Goal: Information Seeking & Learning: Learn about a topic

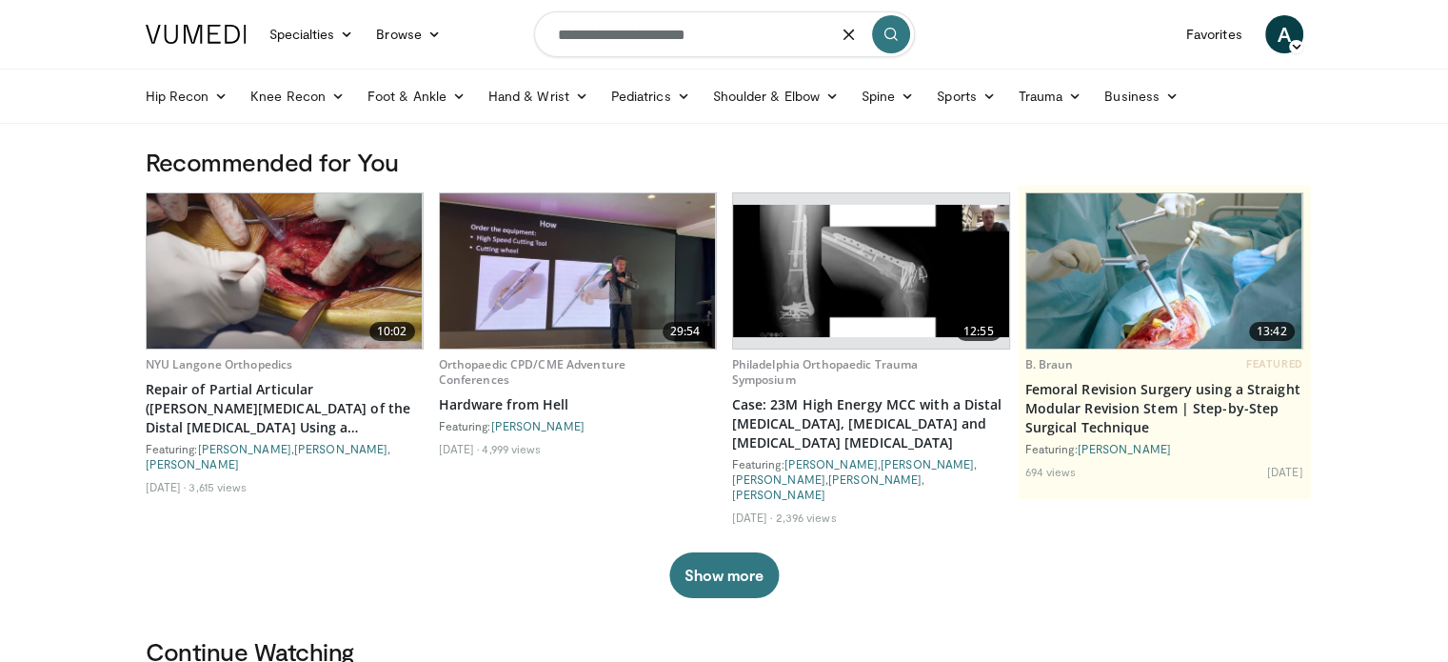
type input "**********"
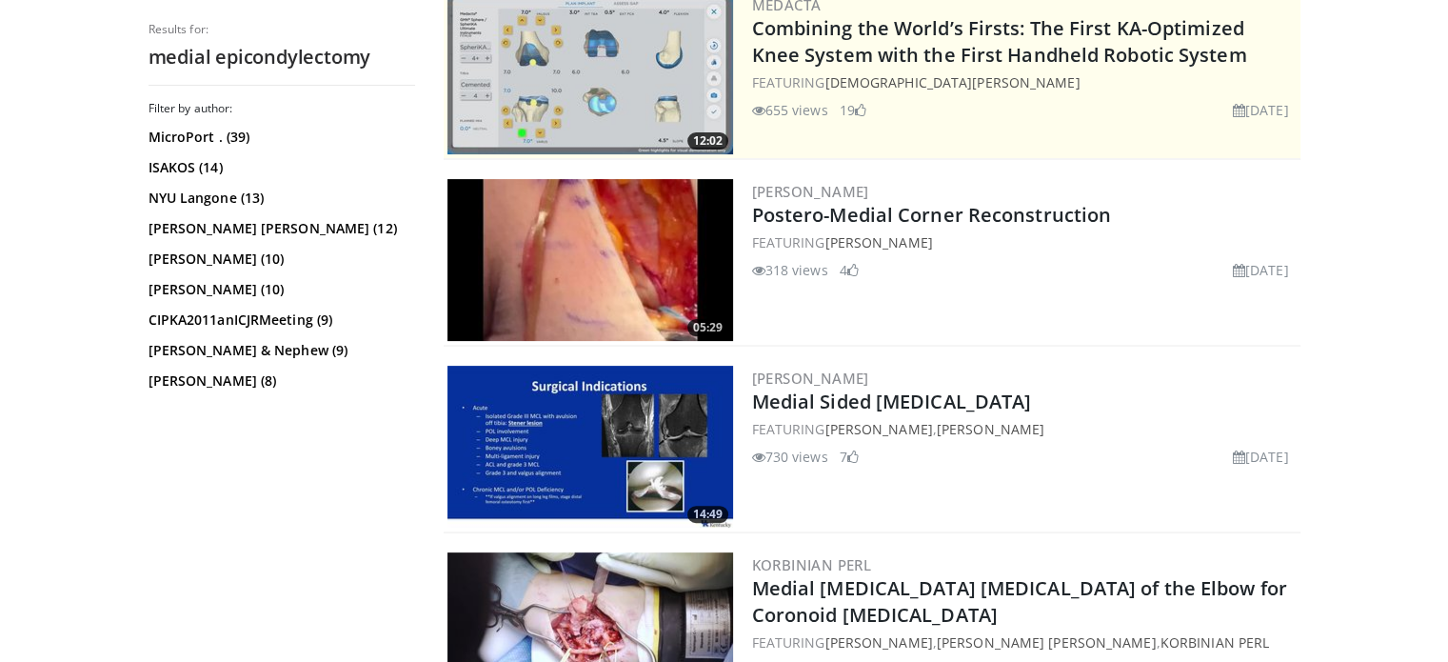
scroll to position [746, 0]
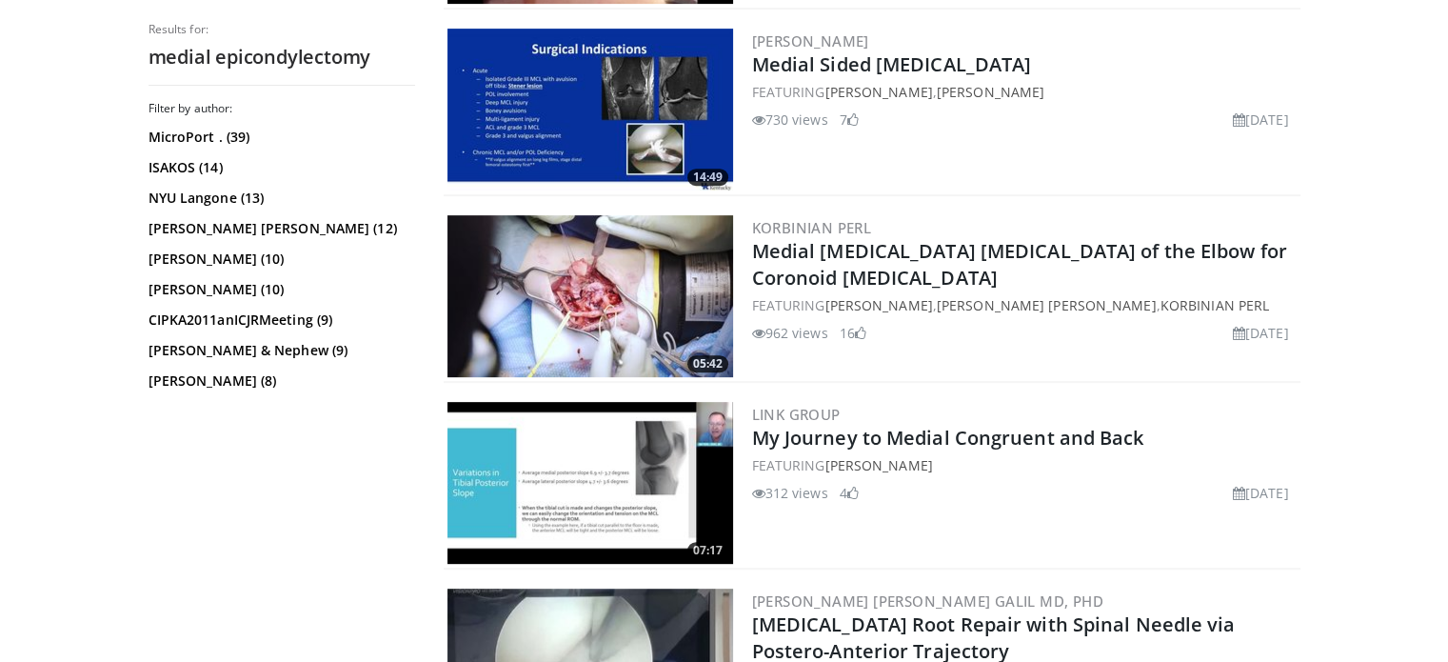
click at [550, 287] on img at bounding box center [590, 296] width 286 height 162
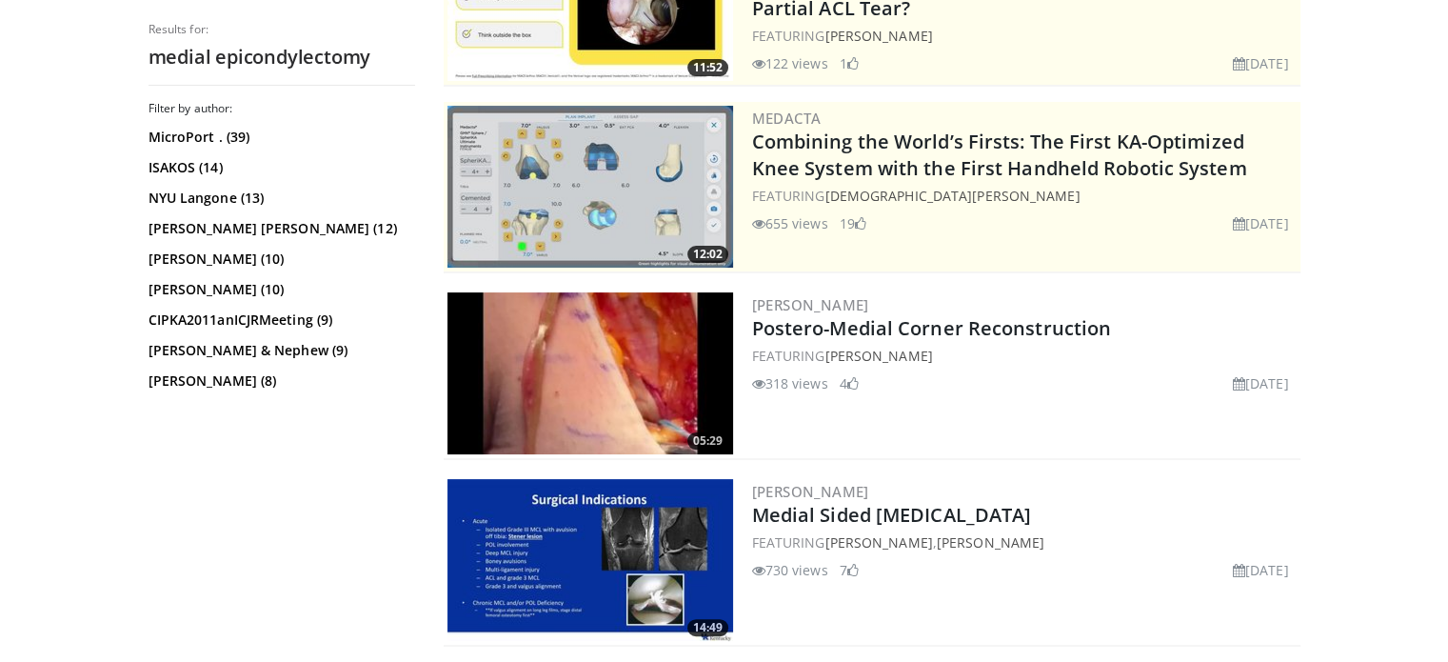
scroll to position [0, 0]
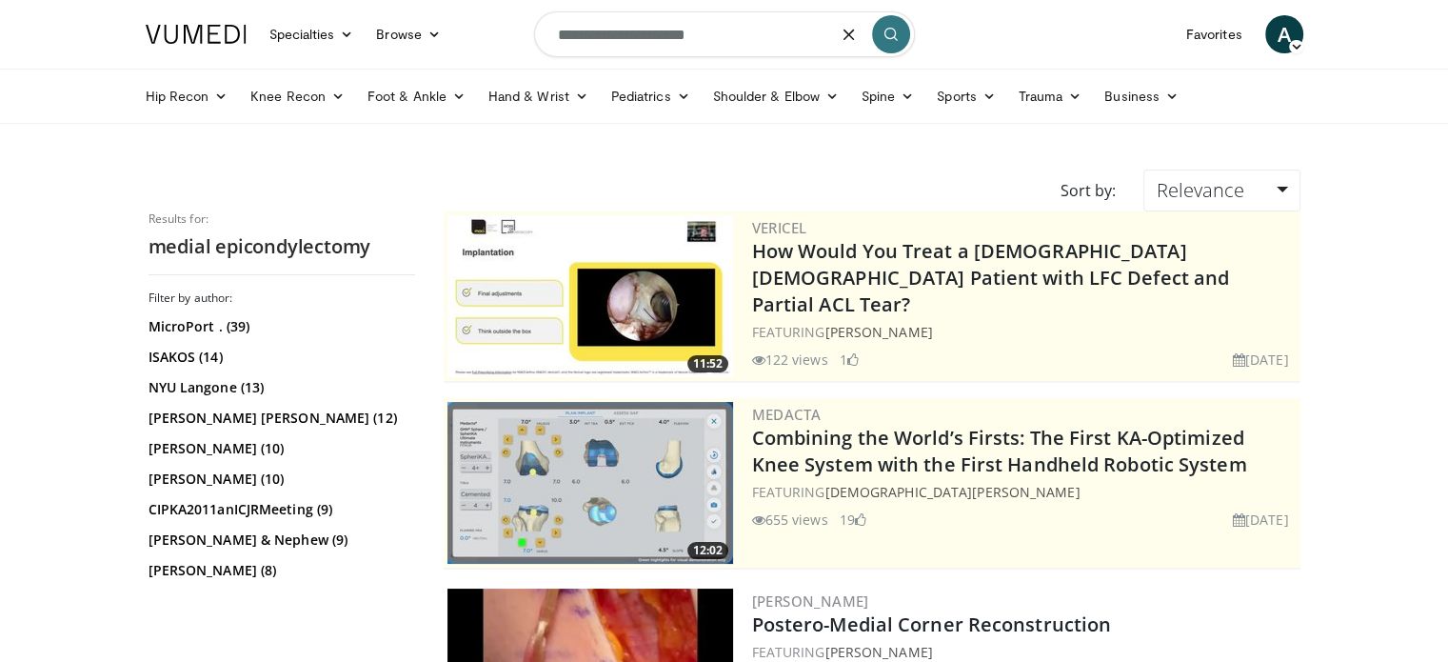
drag, startPoint x: 606, startPoint y: 31, endPoint x: 423, endPoint y: 71, distance: 188.0
click at [423, 71] on header "Specialties Adult & Family Medicine Allergy, Asthma, Immunology Anesthesiology …" at bounding box center [724, 62] width 1448 height 124
type input "**********"
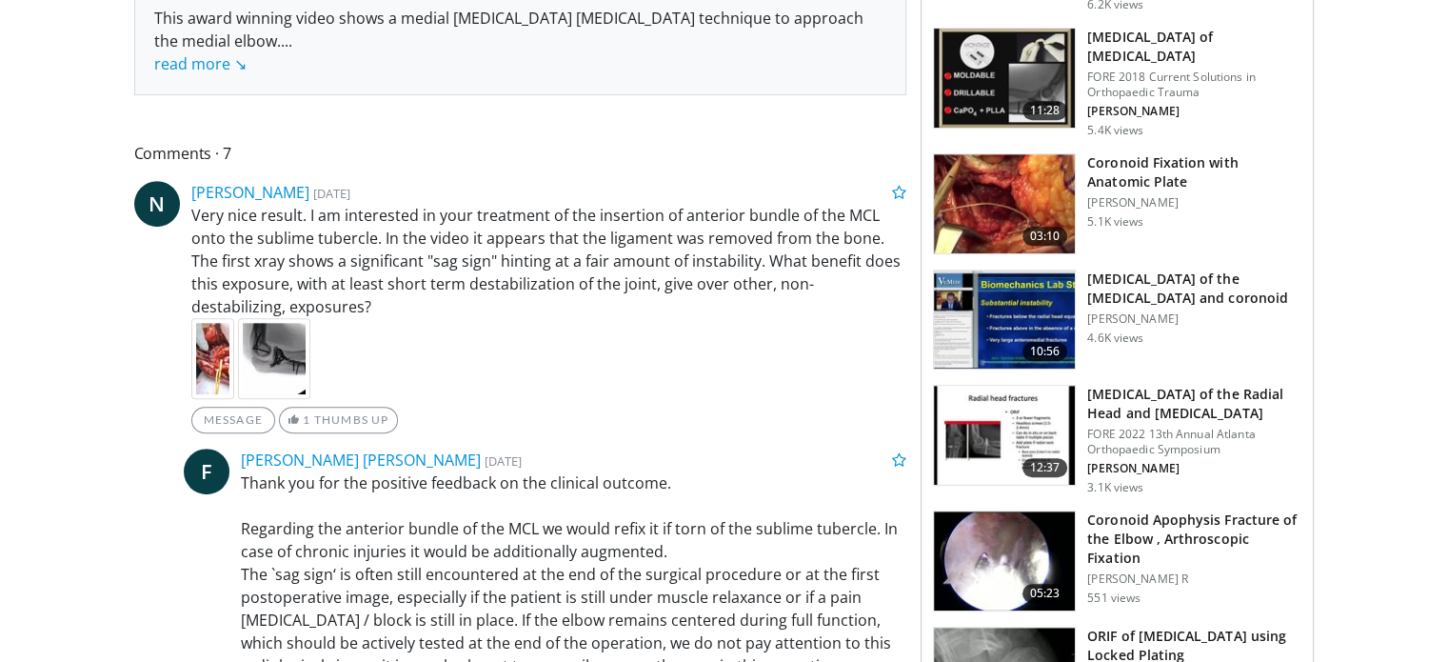
scroll to position [813, 0]
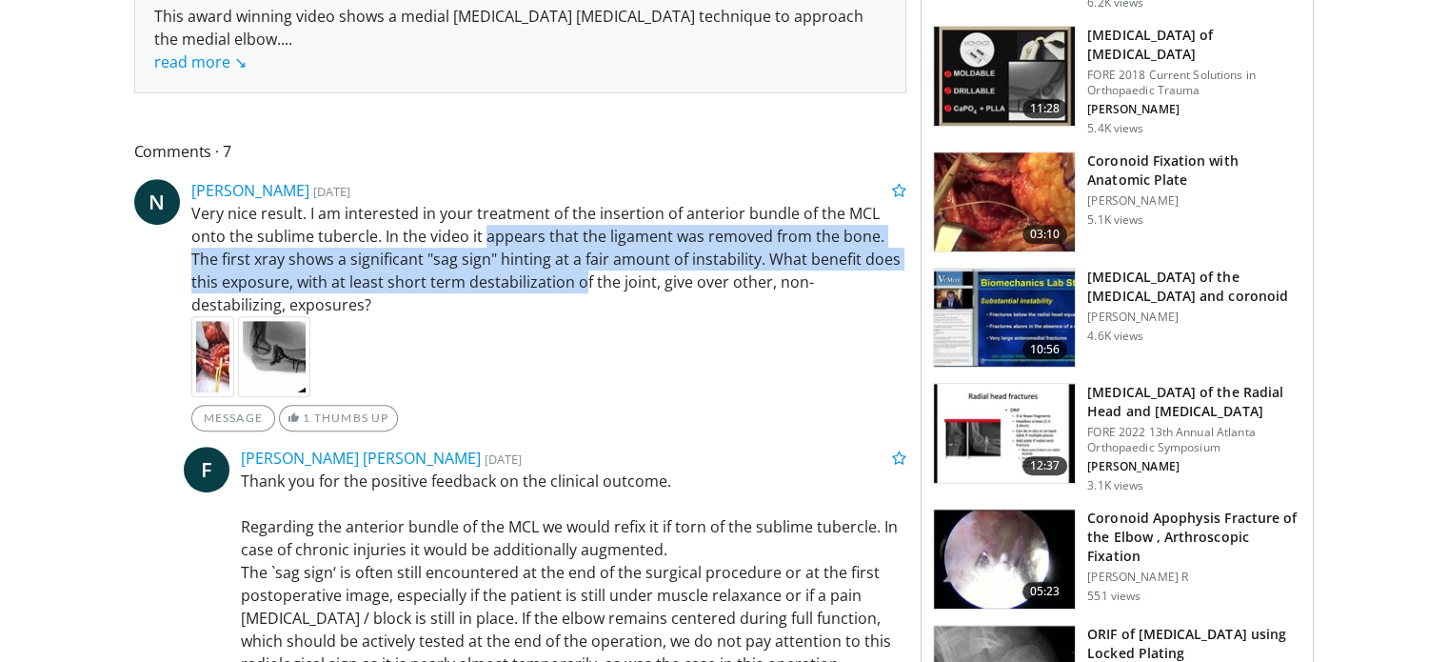
drag, startPoint x: 548, startPoint y: 285, endPoint x: 484, endPoint y: 228, distance: 85.7
click at [484, 228] on p "Very nice result. I am interested in your treatment of the insertion of anterio…" at bounding box center [549, 259] width 716 height 114
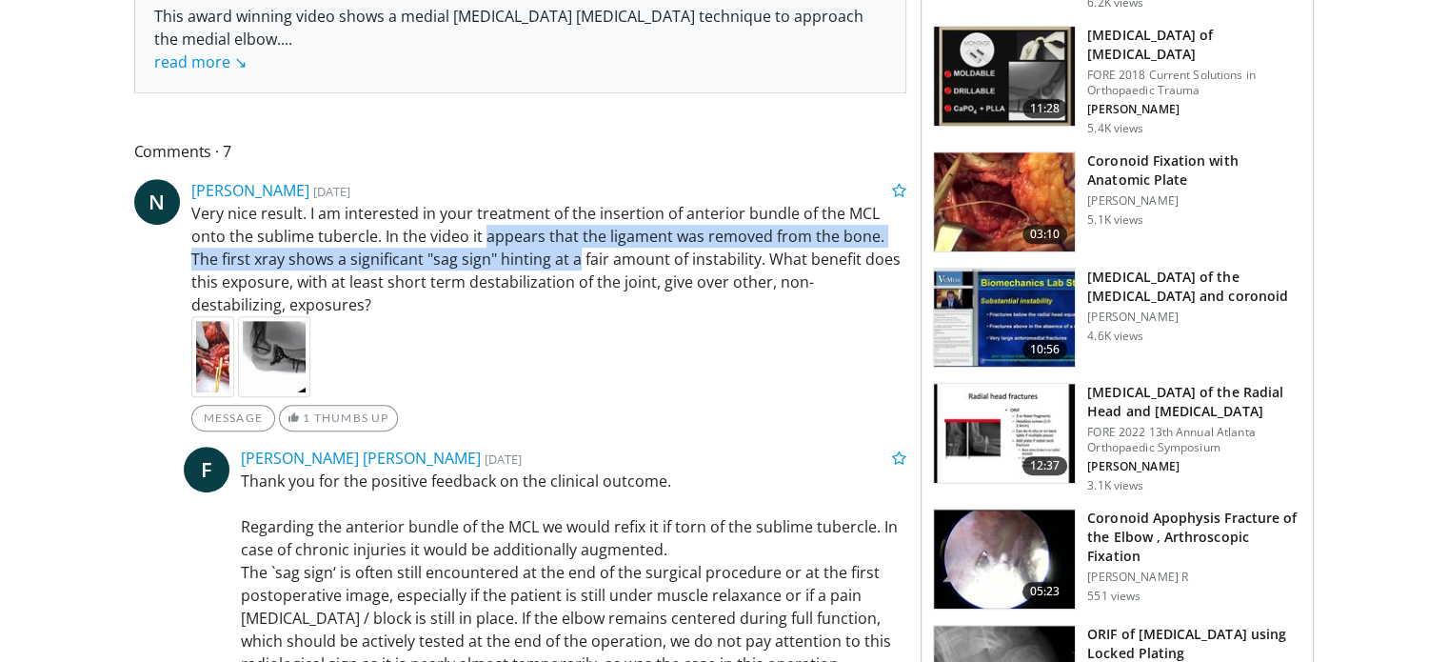
drag, startPoint x: 484, startPoint y: 228, endPoint x: 543, endPoint y: 261, distance: 68.1
click at [543, 261] on p "Very nice result. I am interested in your treatment of the insertion of anterio…" at bounding box center [549, 259] width 716 height 114
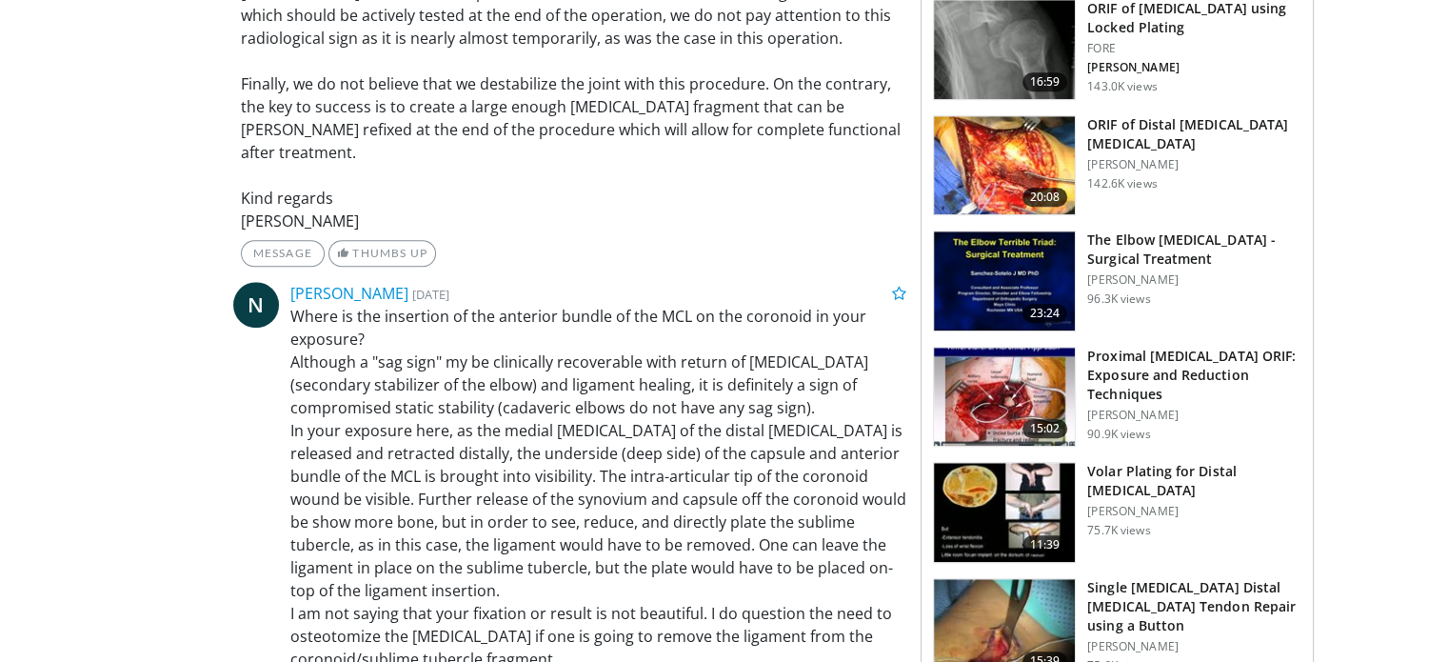
scroll to position [1443, 0]
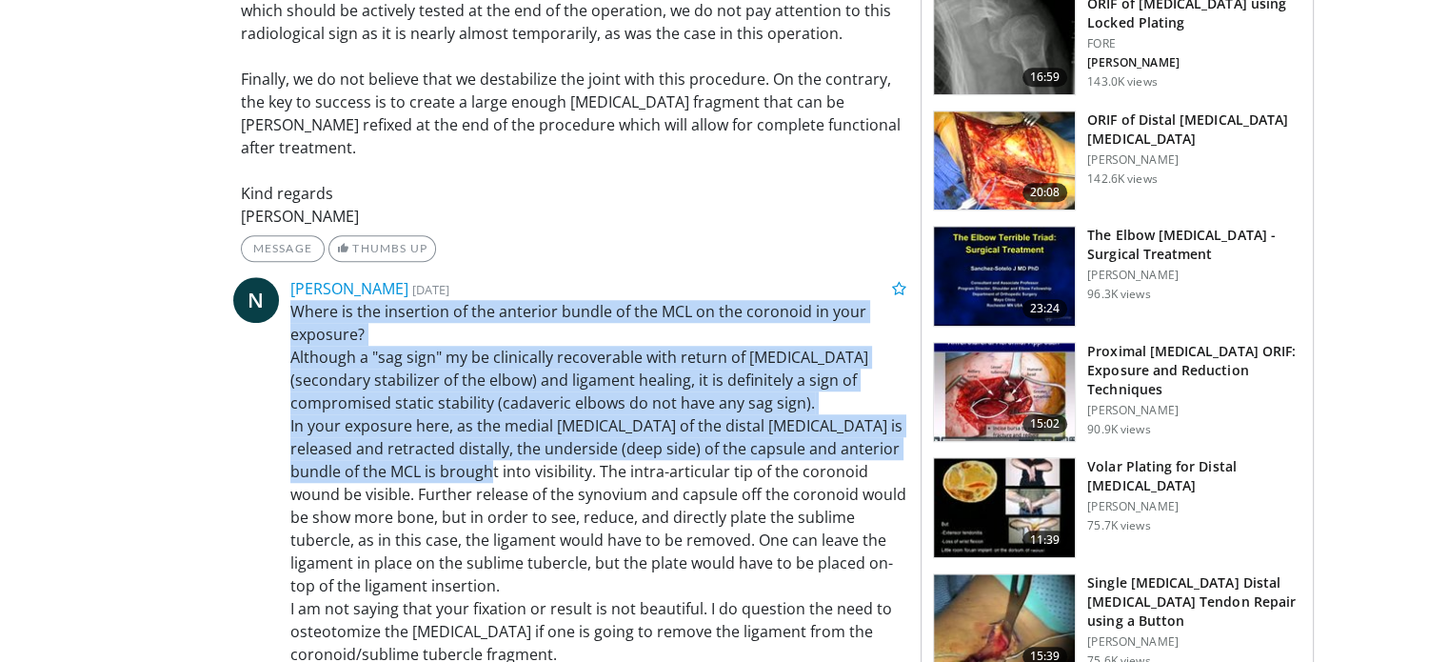
drag, startPoint x: 443, startPoint y: 297, endPoint x: 459, endPoint y: 452, distance: 156.0
click at [459, 452] on p "Where is the insertion of the anterior bundle of the MCL on the coronoid in you…" at bounding box center [598, 483] width 617 height 366
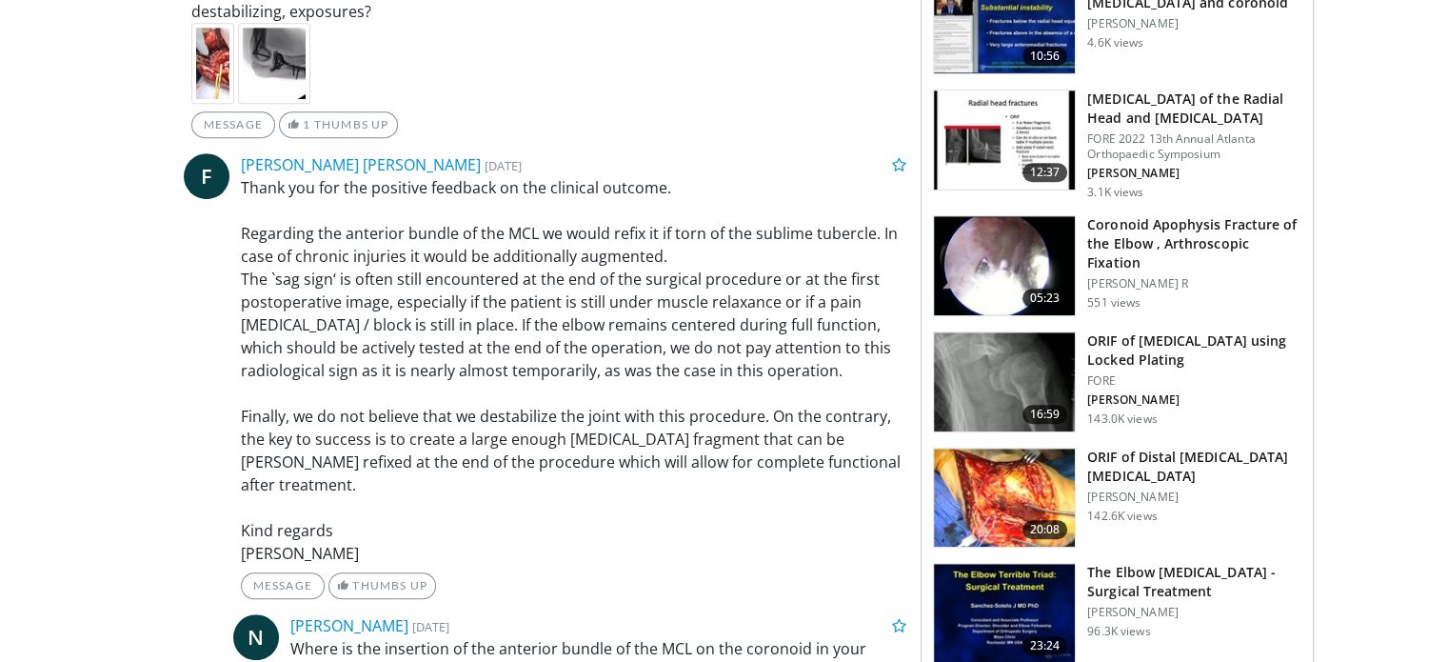
scroll to position [1102, 0]
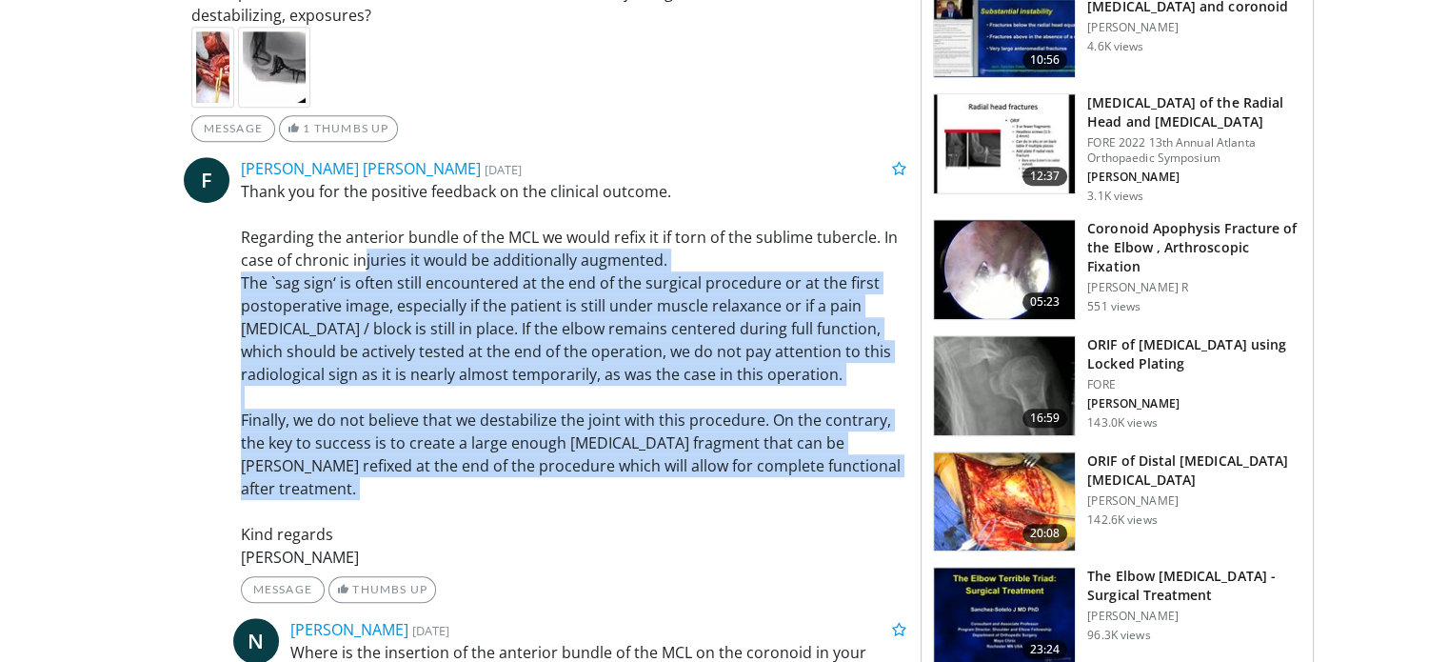
drag, startPoint x: 362, startPoint y: 247, endPoint x: 409, endPoint y: 484, distance: 240.8
click at [409, 484] on p "Thank you for the positive feedback on the clinical outcome. Regarding the ante…" at bounding box center [574, 374] width 666 height 388
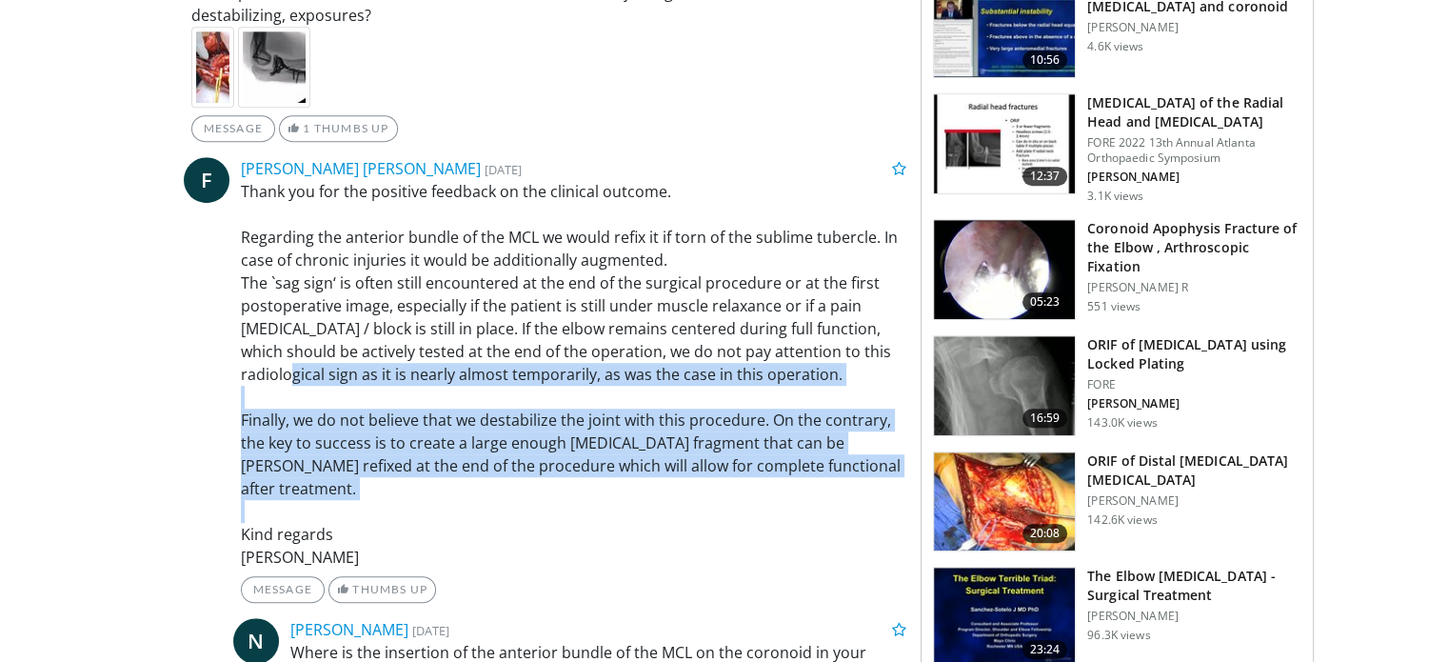
drag, startPoint x: 409, startPoint y: 484, endPoint x: 339, endPoint y: 361, distance: 141.6
click at [339, 361] on p "Thank you for the positive feedback on the clinical outcome. Regarding the ante…" at bounding box center [574, 374] width 666 height 388
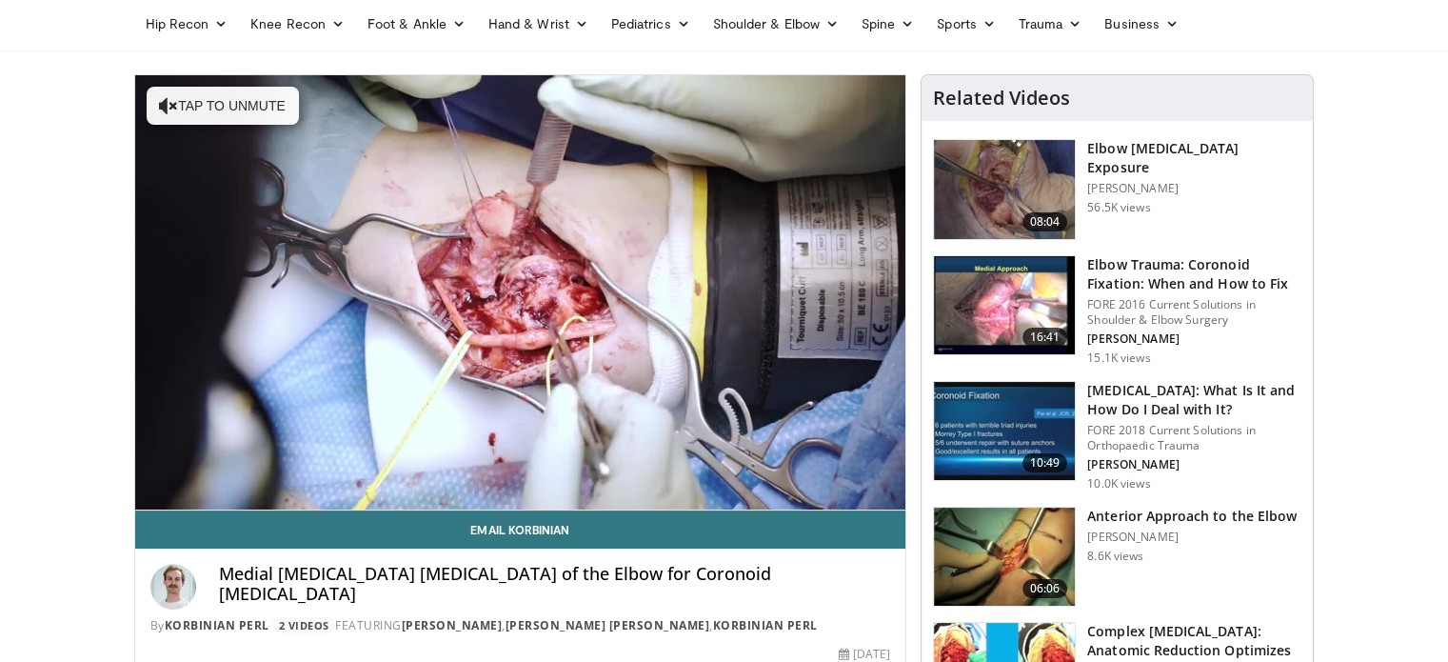
scroll to position [0, 0]
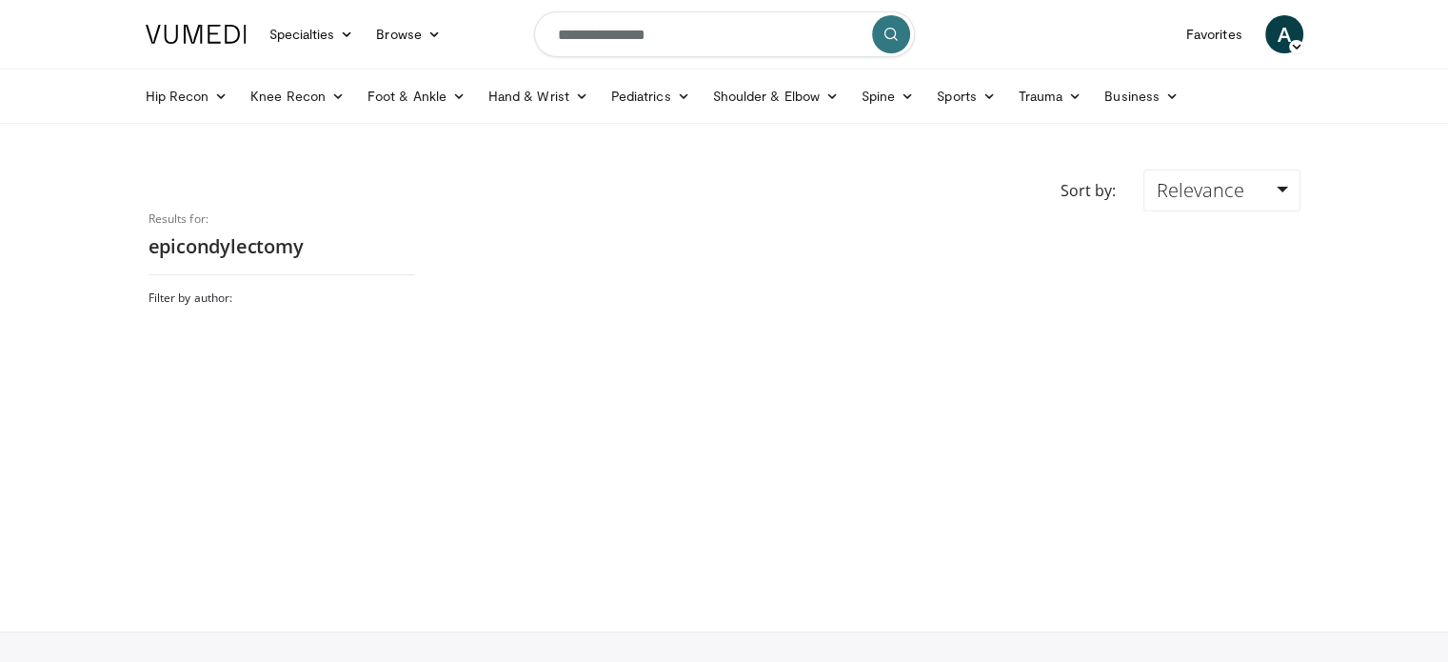
click at [890, 35] on icon "submit" at bounding box center [890, 34] width 15 height 15
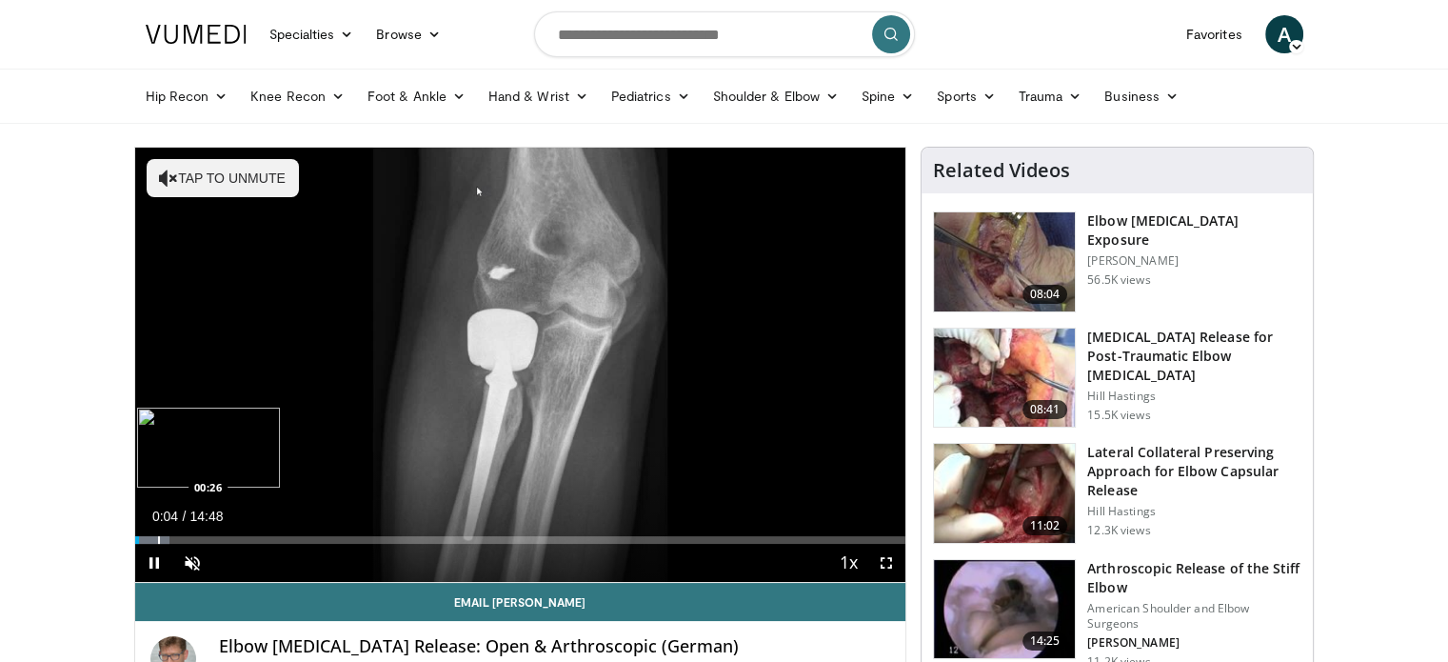
click at [160, 536] on div "Progress Bar" at bounding box center [159, 540] width 2 height 8
click at [152, 562] on span "Video Player" at bounding box center [154, 562] width 38 height 38
click at [179, 532] on div "Loaded : 4.50% 00:51 00:52" at bounding box center [520, 534] width 771 height 18
click at [206, 536] on div "Progress Bar" at bounding box center [207, 540] width 2 height 8
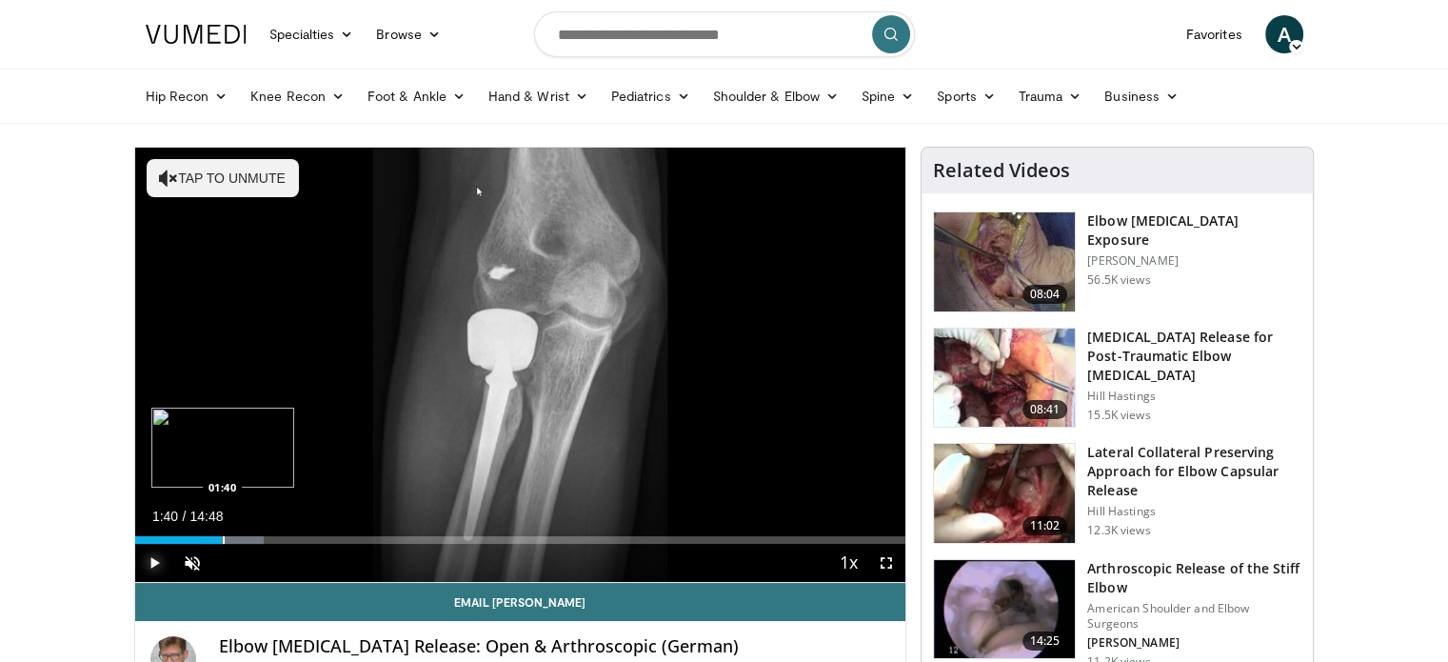
click at [223, 538] on div "Progress Bar" at bounding box center [224, 540] width 2 height 8
click at [239, 536] on div "Progress Bar" at bounding box center [240, 540] width 2 height 8
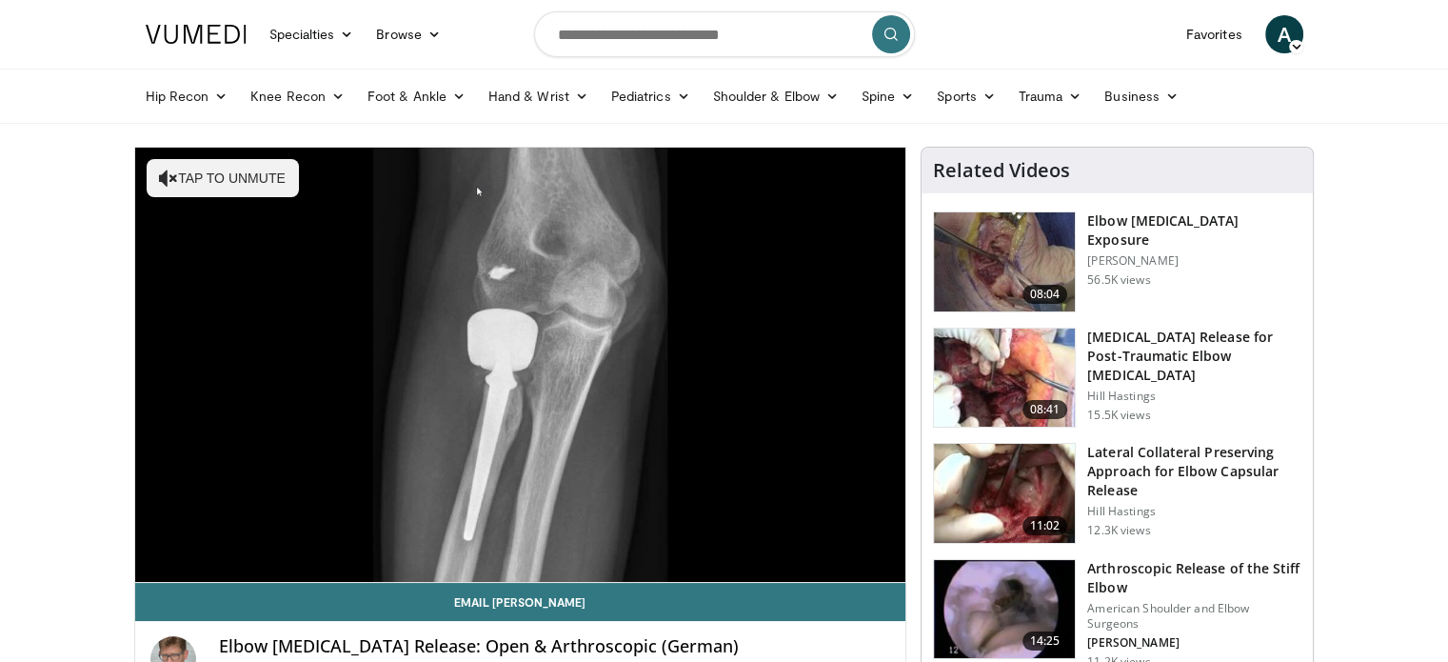
click at [267, 536] on div "10 seconds Tap to unmute" at bounding box center [520, 365] width 771 height 434
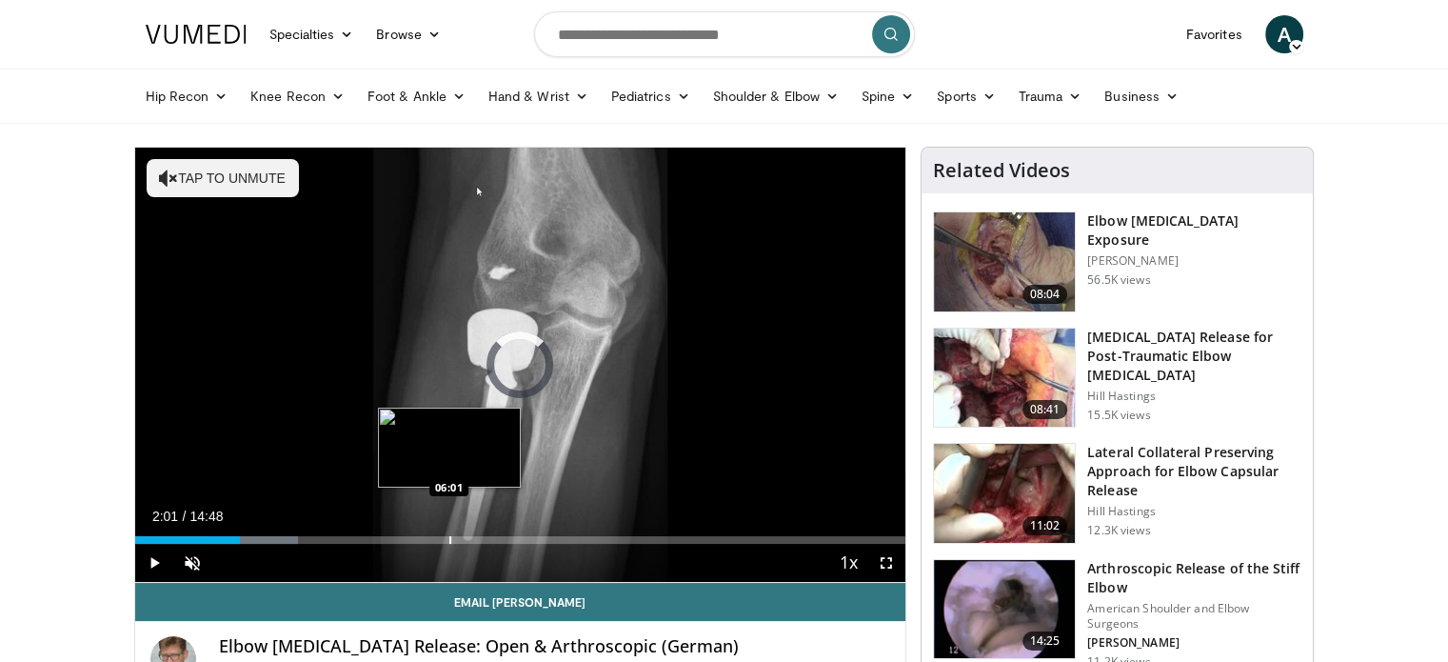
click at [447, 531] on div "Loaded : 21.21% 02:01 06:01" at bounding box center [520, 534] width 771 height 18
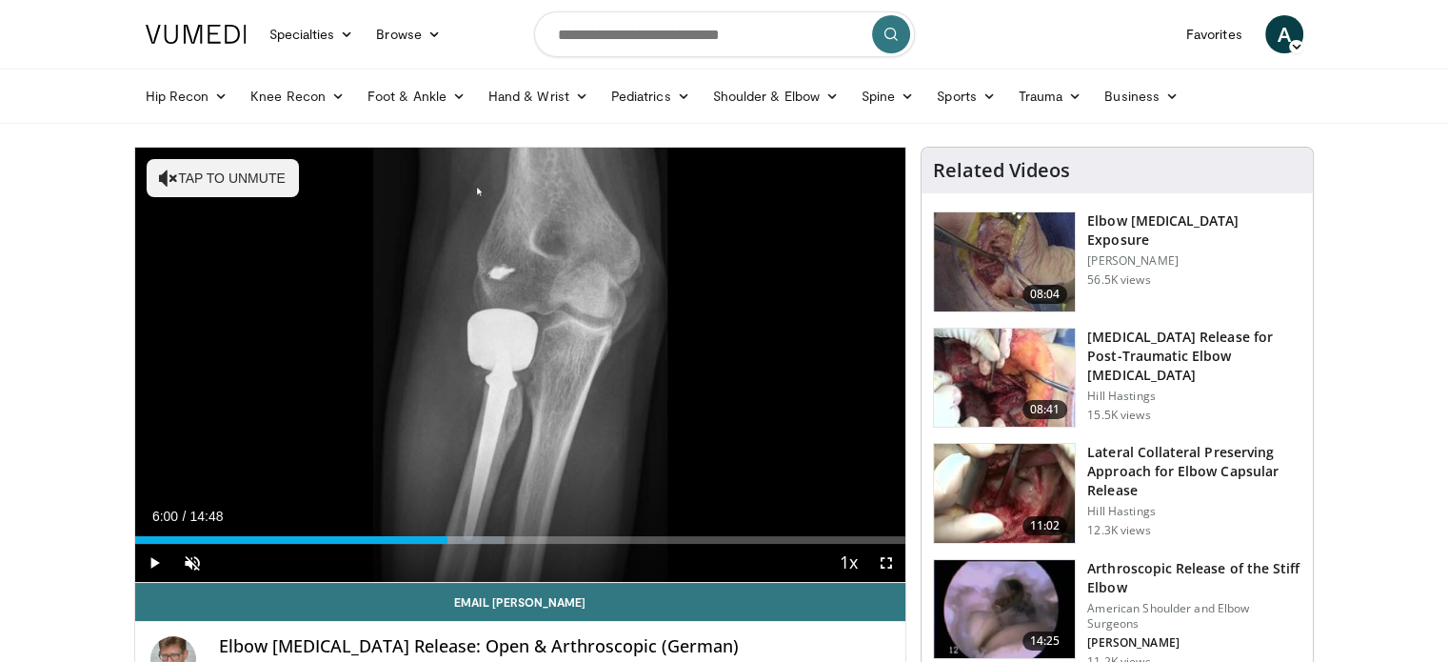
click at [519, 361] on div "10 seconds Tap to unmute" at bounding box center [520, 365] width 771 height 434
click at [278, 540] on div "Progress Bar" at bounding box center [279, 540] width 2 height 8
click at [195, 559] on span "Video Player" at bounding box center [192, 562] width 38 height 38
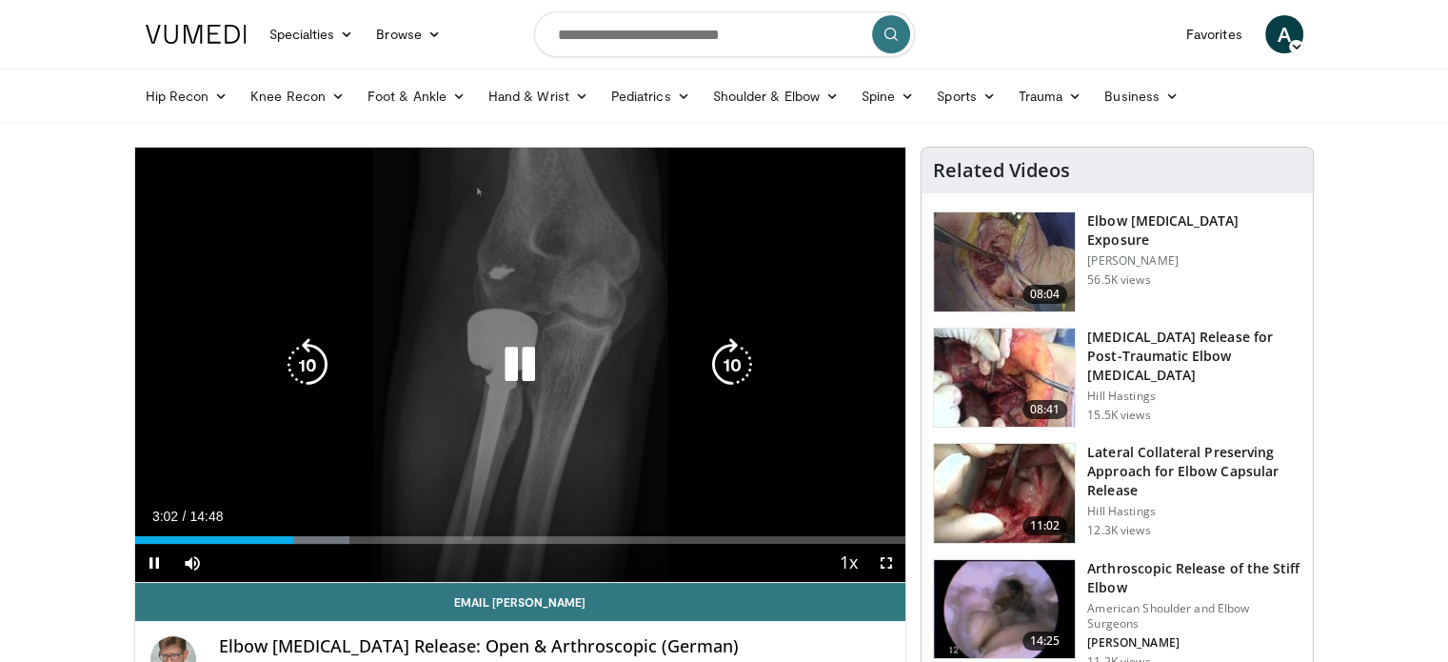
click at [515, 353] on icon "Video Player" at bounding box center [519, 364] width 53 height 53
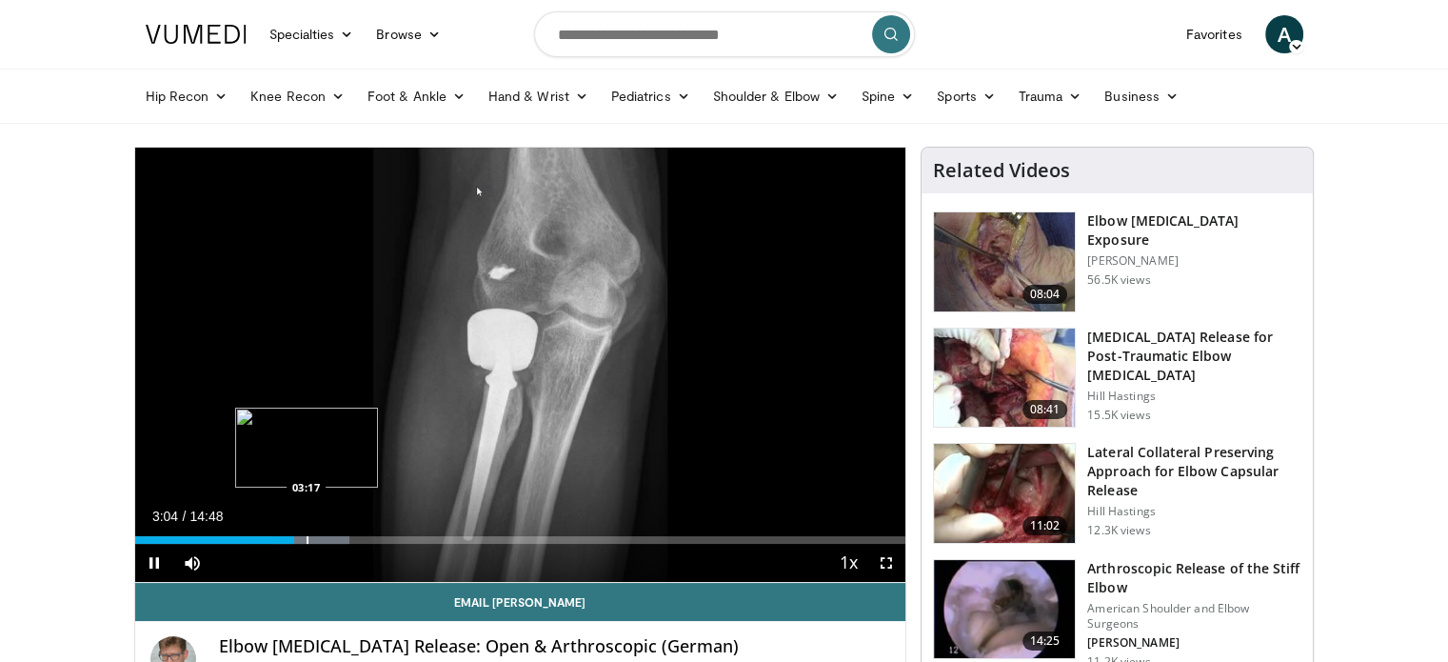
click at [305, 536] on div "Progress Bar" at bounding box center [311, 540] width 76 height 8
click at [333, 536] on div "Progress Bar" at bounding box center [334, 540] width 2 height 8
click at [369, 536] on div "Progress Bar" at bounding box center [370, 540] width 2 height 8
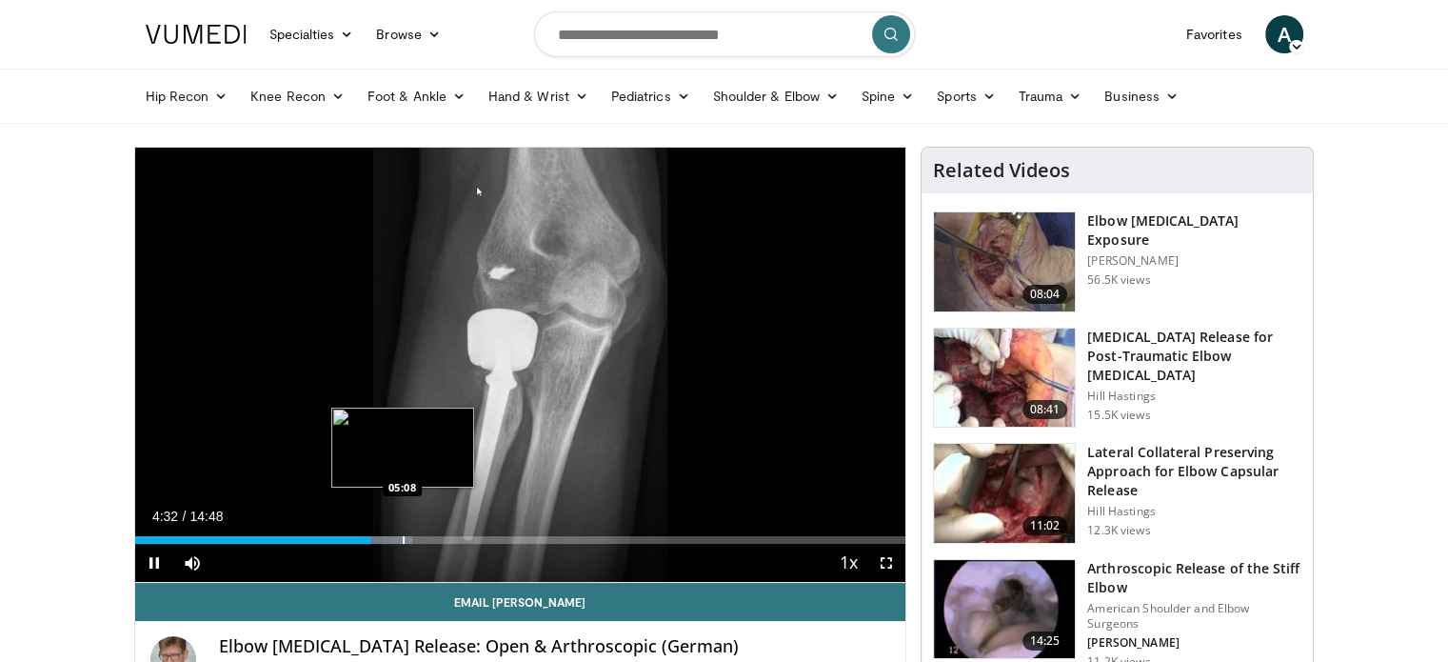
click at [402, 533] on div "Loaded : 36.02% 04:33 05:08" at bounding box center [520, 534] width 771 height 18
click at [427, 533] on div "Loaded : 38.28% 05:08 05:37" at bounding box center [520, 534] width 771 height 18
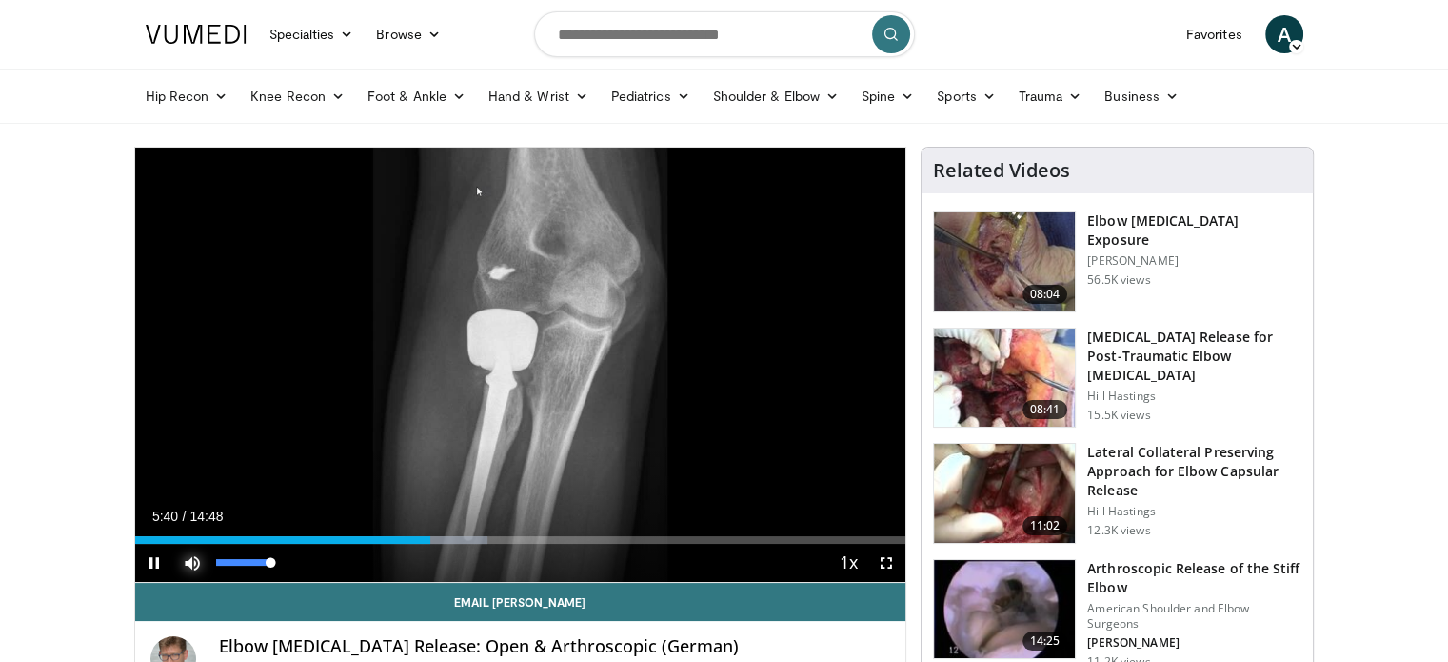
click at [184, 563] on span "Video Player" at bounding box center [192, 562] width 38 height 38
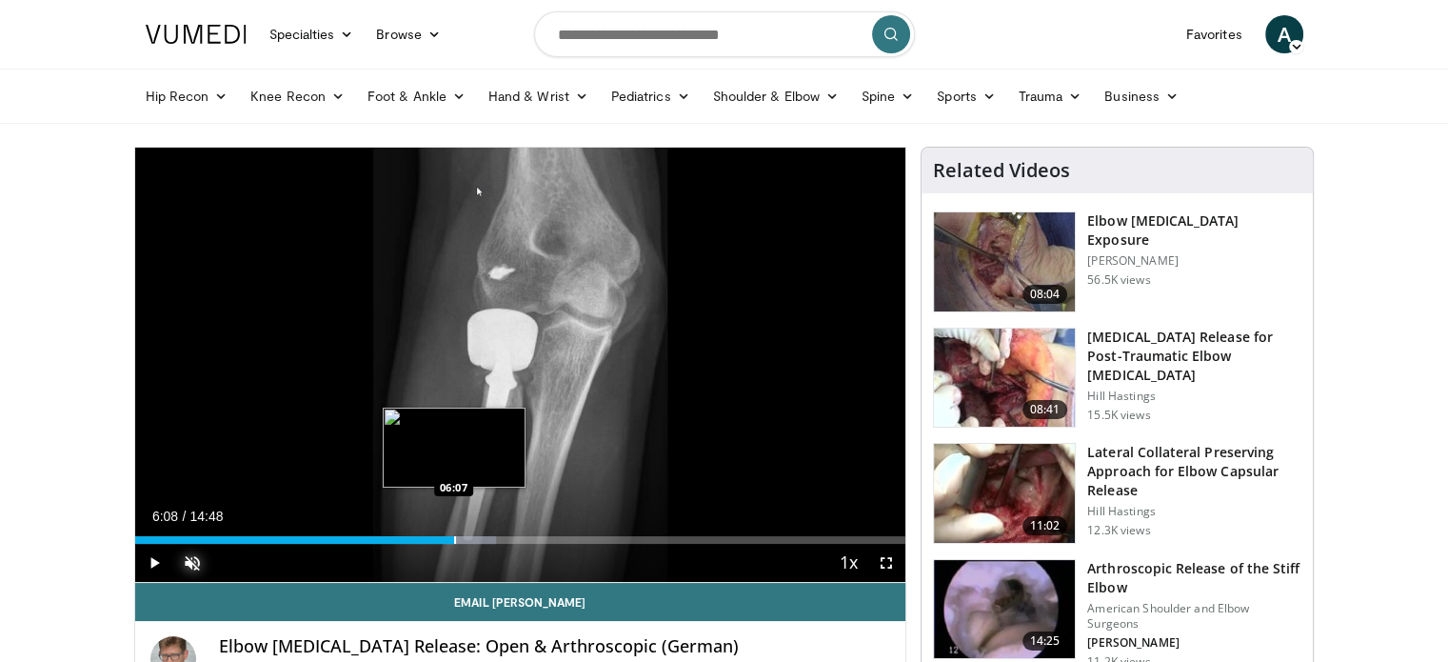
click at [453, 534] on div "Loaded : 46.90% 06:08 06:07" at bounding box center [520, 534] width 771 height 18
click at [464, 537] on div "Progress Bar" at bounding box center [464, 540] width 2 height 8
click at [471, 537] on div "Progress Bar" at bounding box center [470, 540] width 2 height 8
click at [492, 537] on div "Progress Bar" at bounding box center [492, 540] width 2 height 8
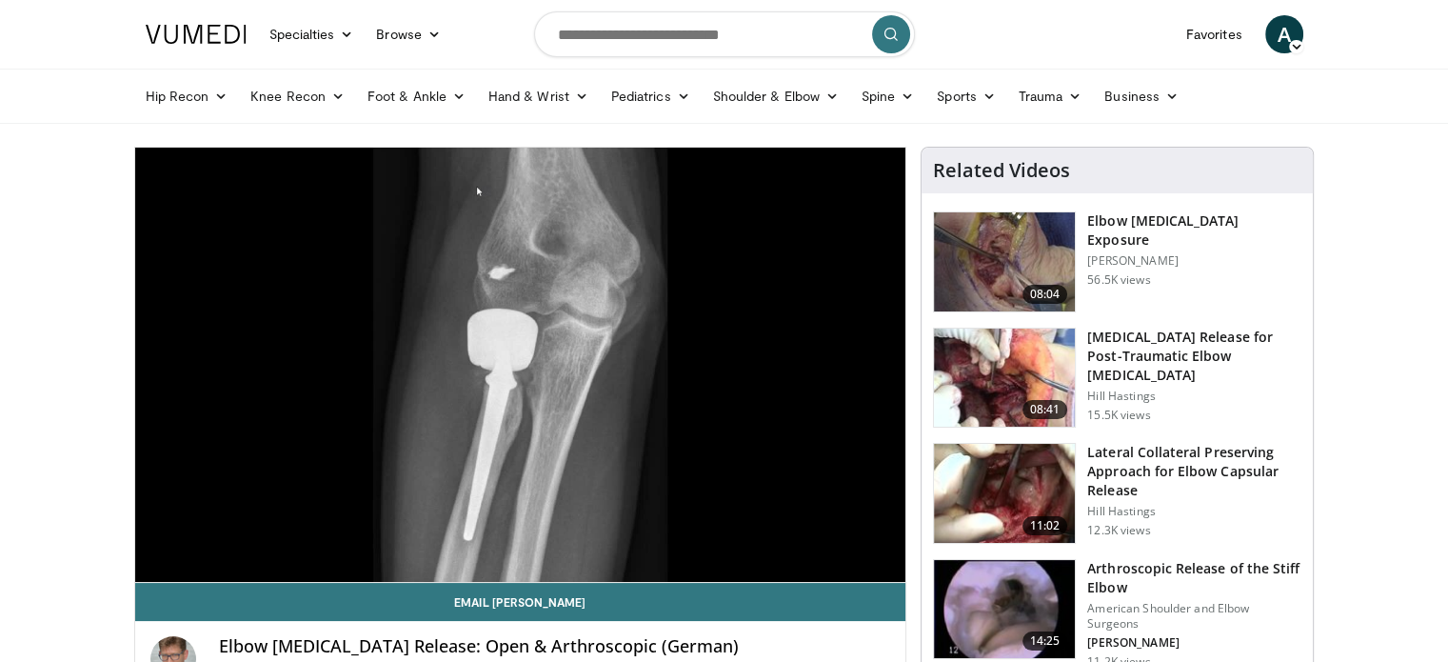
click at [505, 537] on div "10 seconds Tap to unmute" at bounding box center [520, 365] width 771 height 434
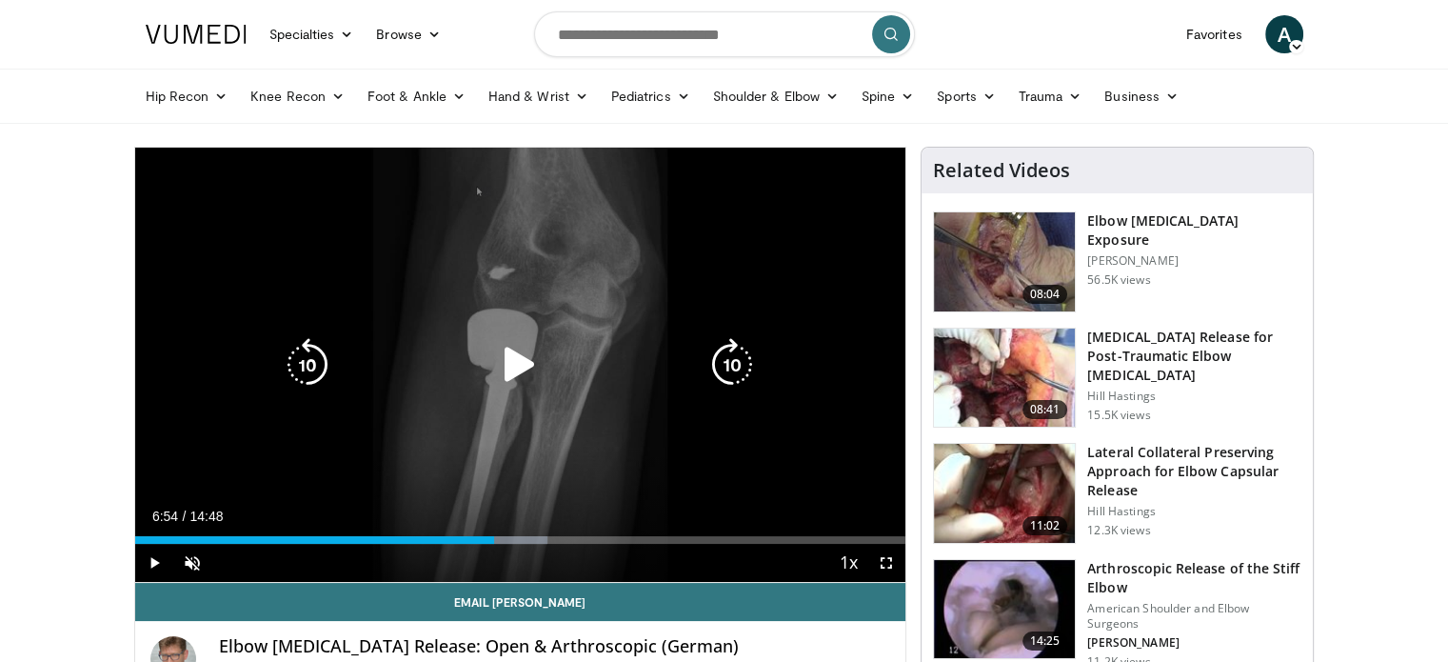
click at [533, 310] on div "10 seconds Tap to unmute" at bounding box center [520, 365] width 771 height 434
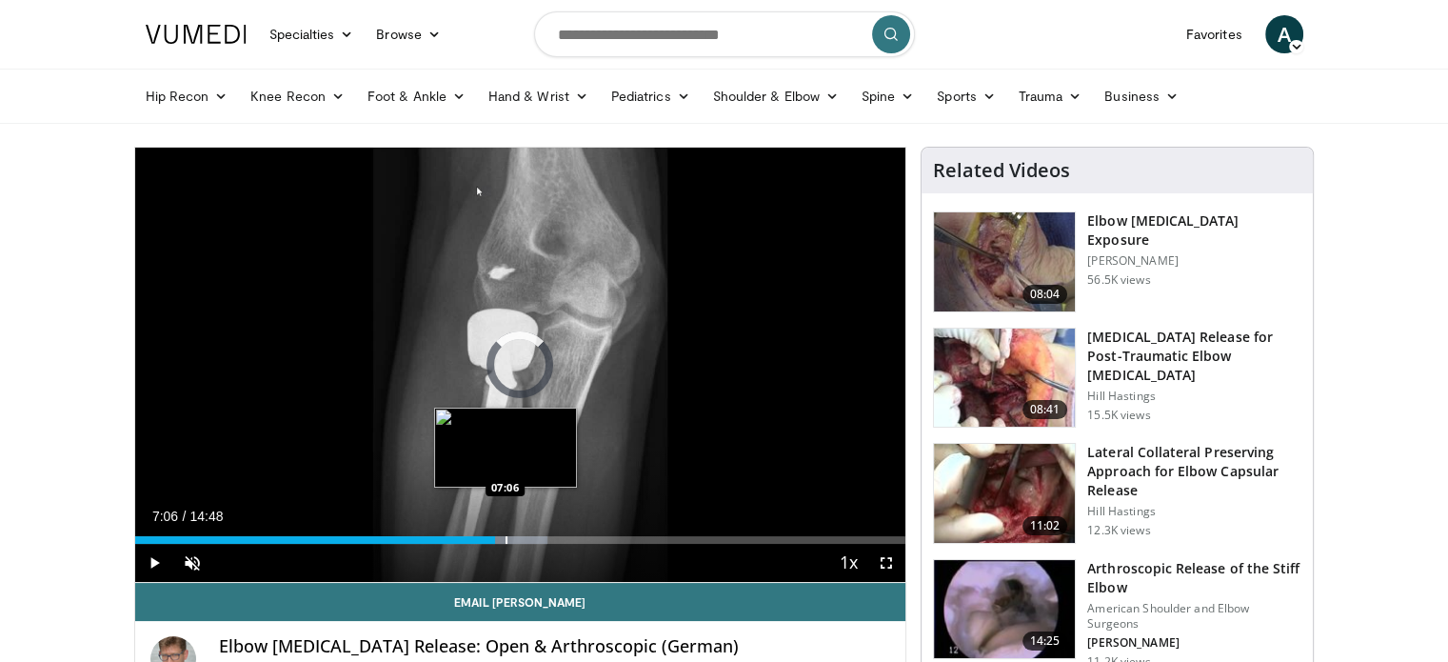
click at [505, 540] on div "Progress Bar" at bounding box center [506, 540] width 2 height 8
click at [524, 540] on div "Progress Bar" at bounding box center [525, 540] width 2 height 8
click at [535, 540] on video-js "**********" at bounding box center [520, 365] width 771 height 435
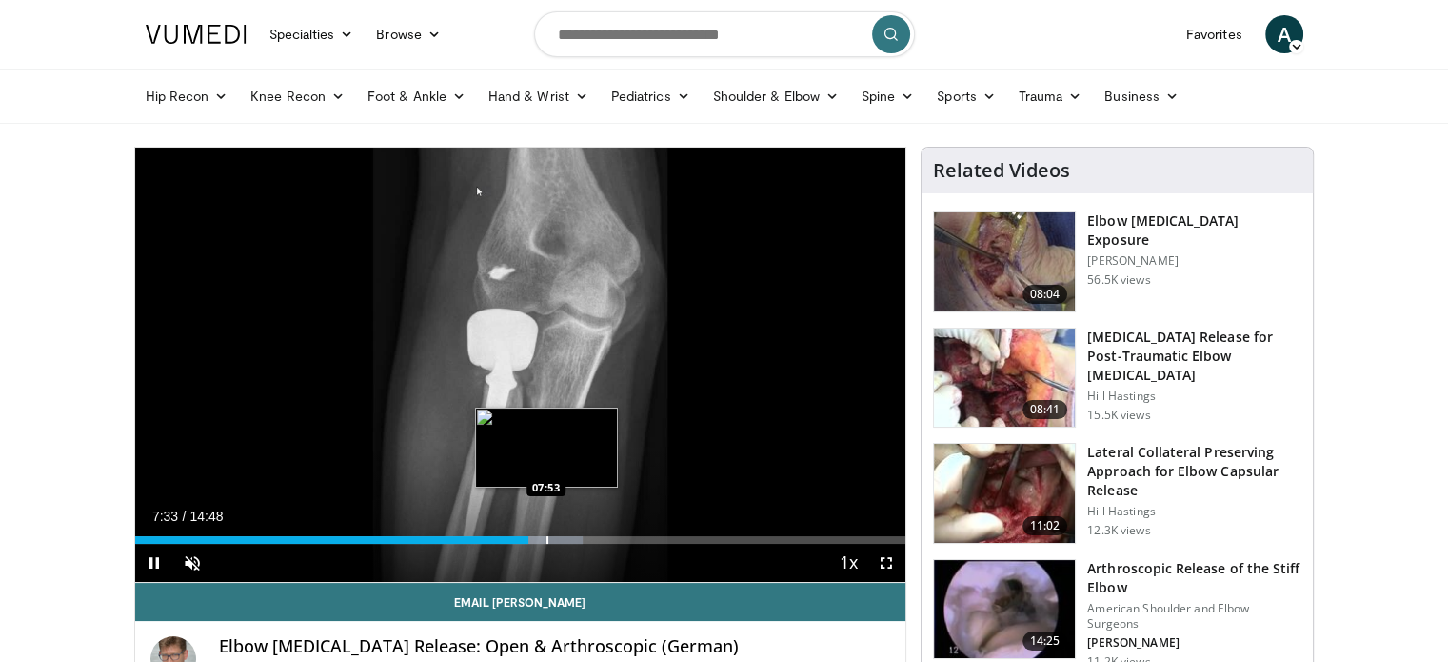
click at [546, 540] on div "Progress Bar" at bounding box center [547, 540] width 2 height 8
click at [558, 540] on div "Progress Bar" at bounding box center [559, 540] width 2 height 8
click at [574, 540] on div "Progress Bar" at bounding box center [575, 540] width 2 height 8
click at [563, 542] on div "Progress Bar" at bounding box center [564, 540] width 2 height 8
click at [577, 539] on div "Progress Bar" at bounding box center [578, 540] width 2 height 8
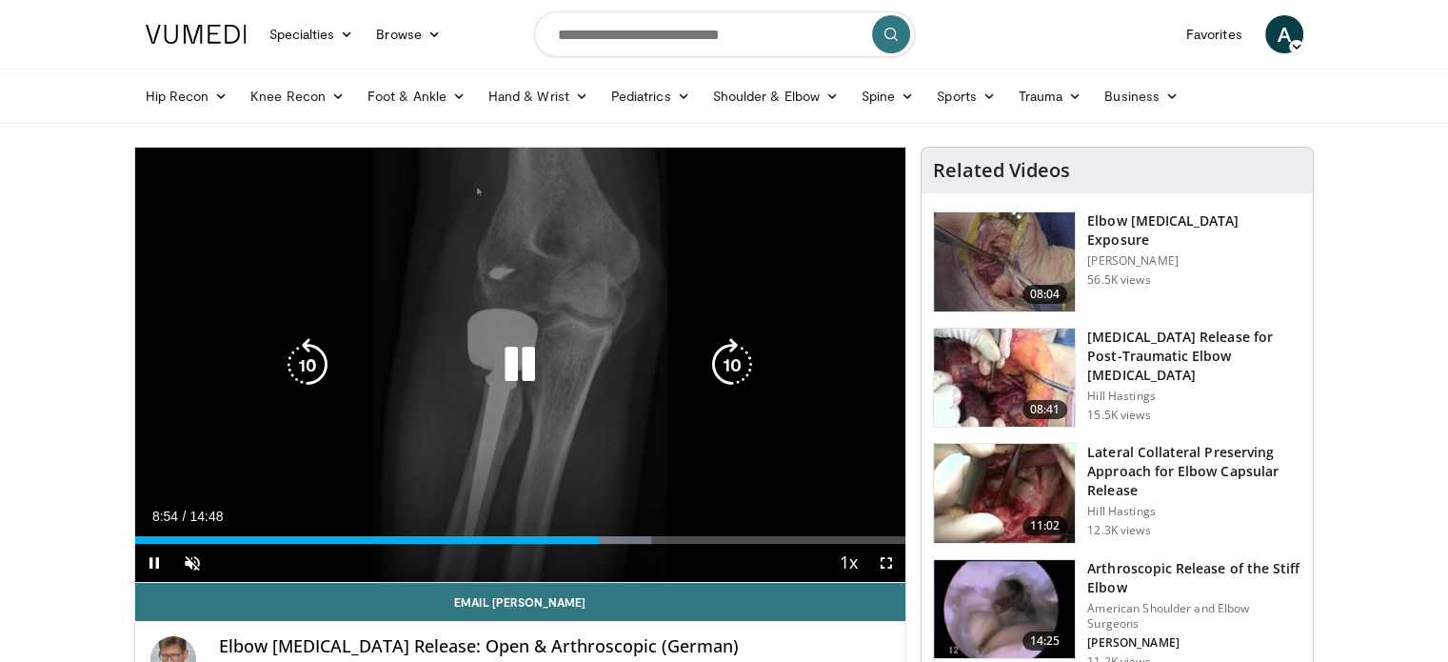
click at [524, 375] on icon "Video Player" at bounding box center [519, 364] width 53 height 53
click at [512, 345] on icon "Video Player" at bounding box center [519, 364] width 53 height 53
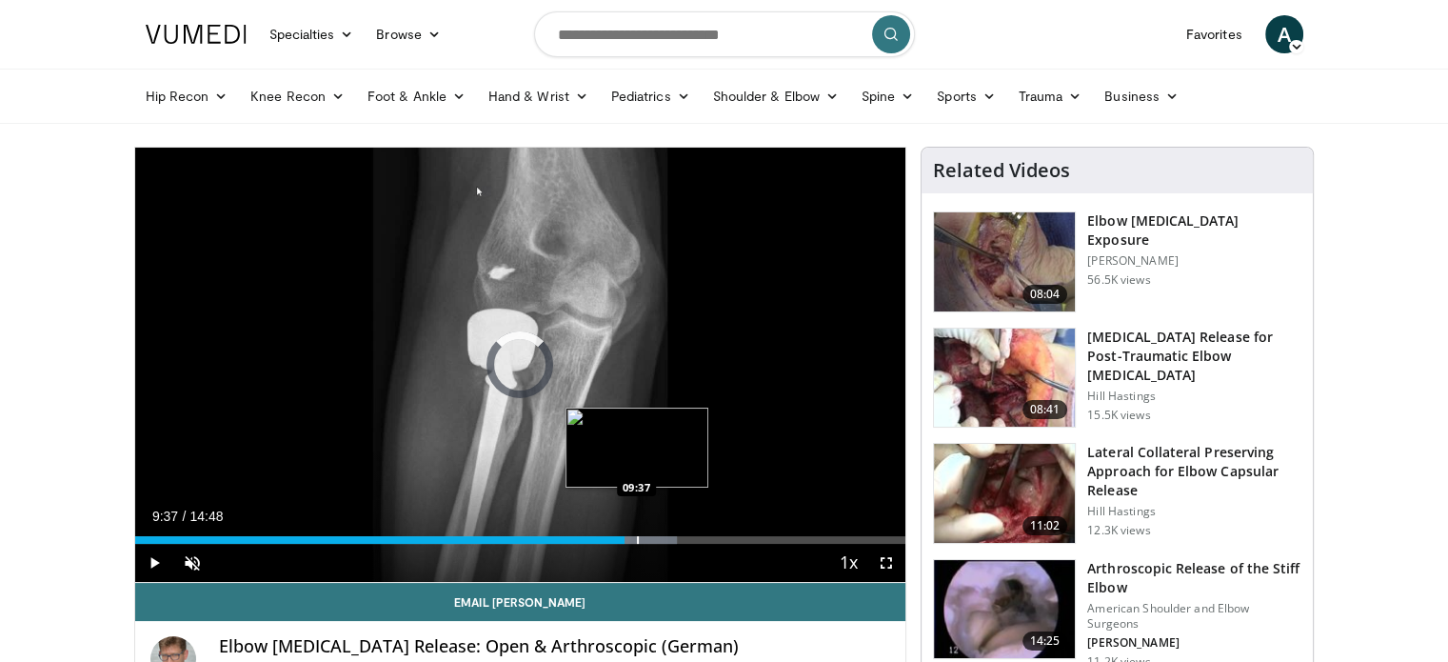
click at [637, 536] on div "Progress Bar" at bounding box center [638, 540] width 2 height 8
click at [632, 541] on div "Progress Bar" at bounding box center [633, 540] width 2 height 8
click at [657, 540] on div "Progress Bar" at bounding box center [658, 540] width 2 height 8
click at [672, 538] on div "Progress Bar" at bounding box center [673, 540] width 2 height 8
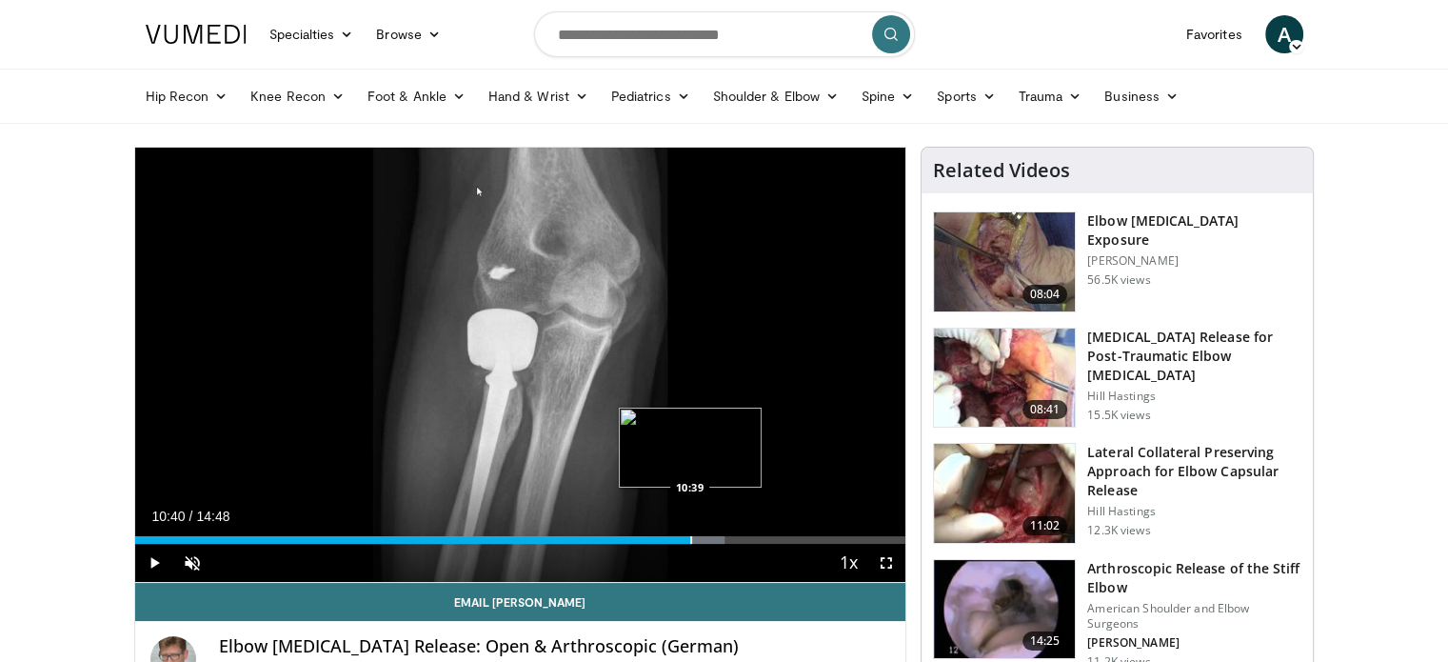
click at [690, 538] on div "Progress Bar" at bounding box center [691, 540] width 2 height 8
click at [685, 537] on div "10:43" at bounding box center [414, 540] width 558 height 8
click at [728, 537] on div "Progress Bar" at bounding box center [729, 540] width 2 height 8
click at [772, 530] on div "Loaded : 87.81% 11:58 12:14" at bounding box center [520, 534] width 771 height 18
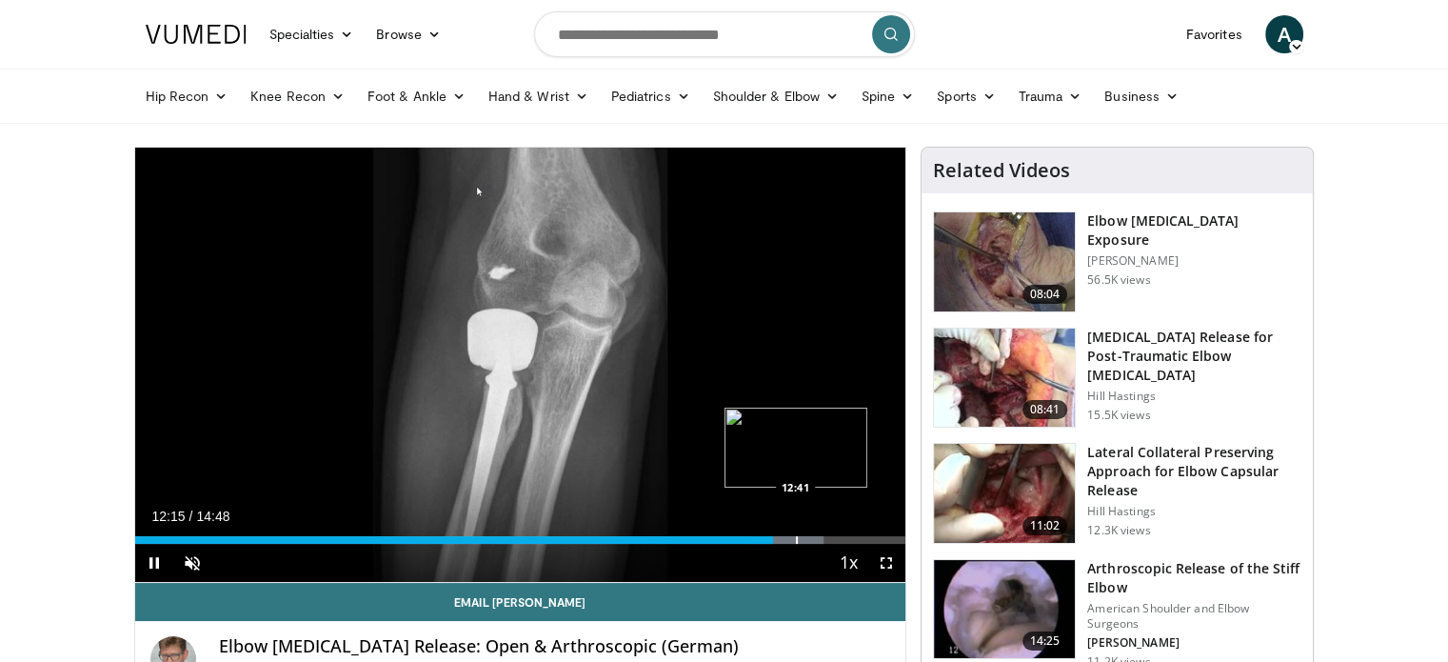
click at [795, 534] on div "Loaded : 89.33% 12:15 12:41" at bounding box center [520, 534] width 771 height 18
click at [822, 533] on div "Loaded : 92.68% 12:43 13:08" at bounding box center [520, 534] width 771 height 18
click at [817, 540] on div "Progress Bar" at bounding box center [818, 540] width 2 height 8
click at [839, 536] on div "Progress Bar" at bounding box center [840, 540] width 2 height 8
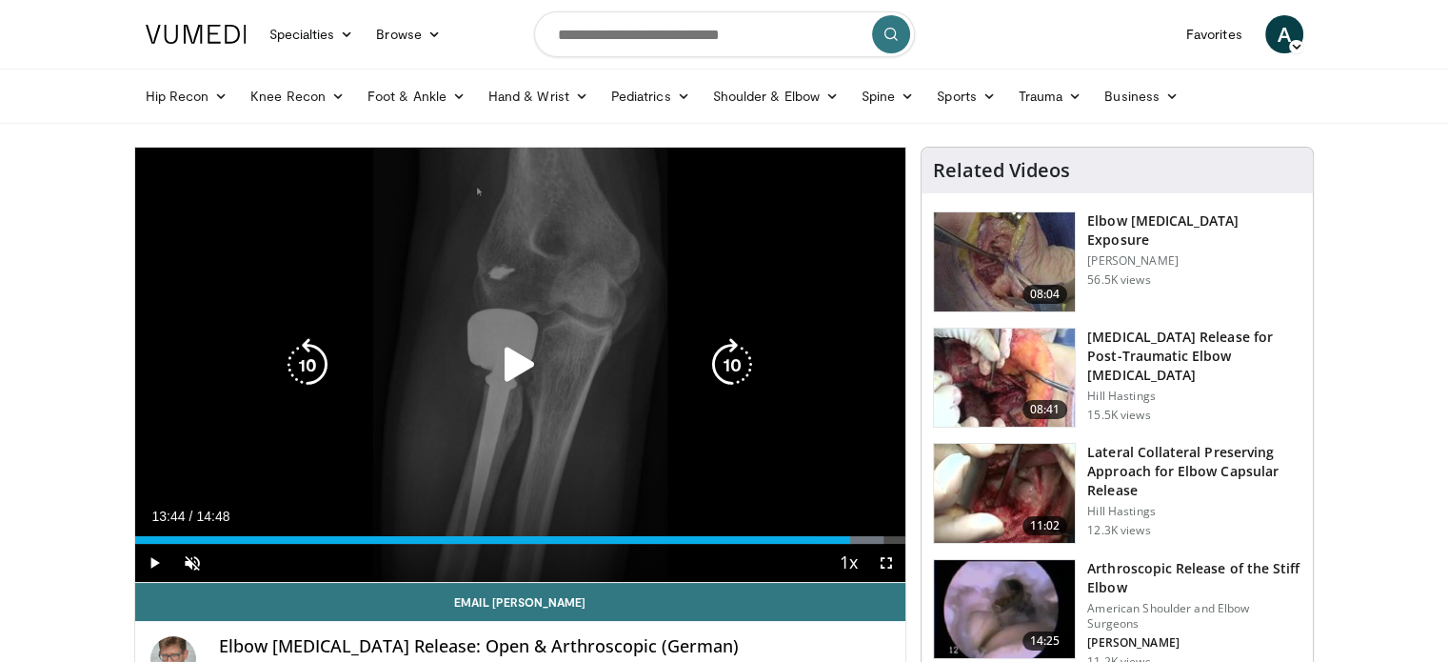
click at [0, 0] on div "Progress Bar" at bounding box center [0, 0] width 0 height 0
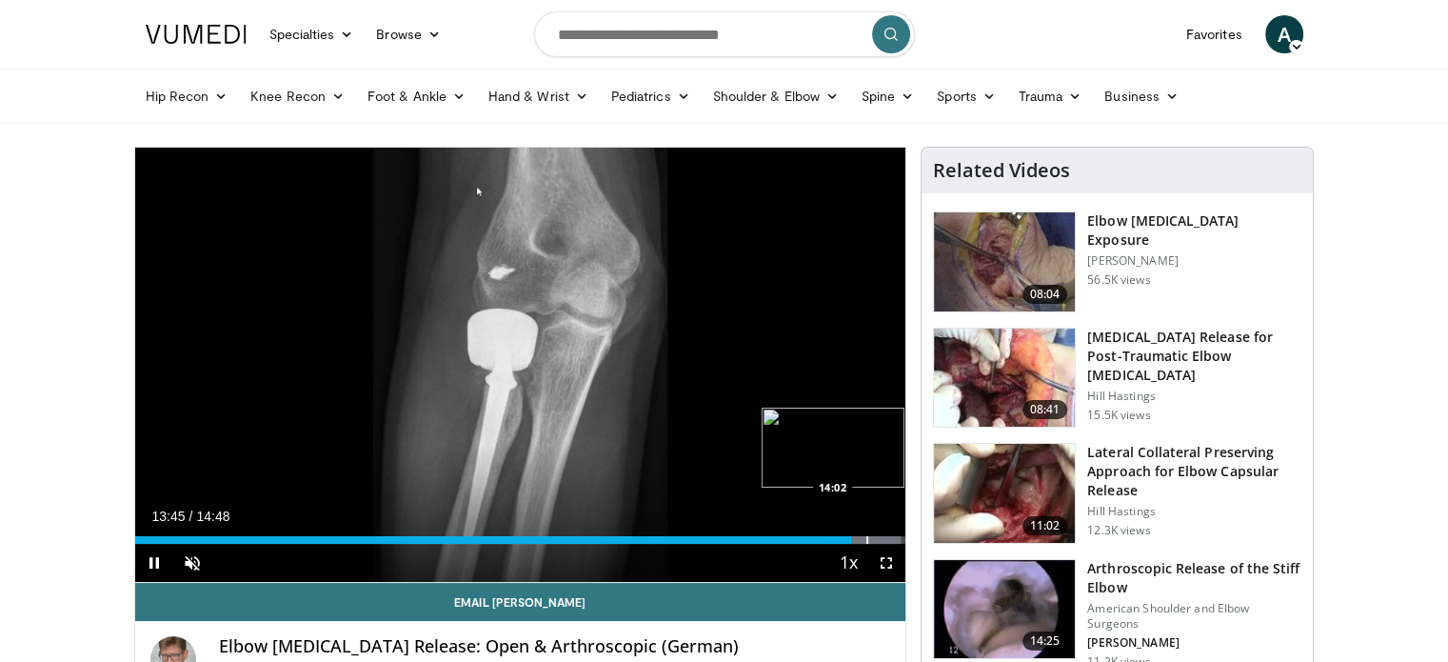
click at [866, 536] on div "Progress Bar" at bounding box center [867, 540] width 2 height 8
click at [877, 536] on div "Progress Bar" at bounding box center [878, 540] width 2 height 8
click at [815, 543] on div "Current Time 14:15 / Duration 14:48 Pause Skip Backward Skip Forward Unmute 96%…" at bounding box center [520, 562] width 771 height 38
click at [761, 534] on div "Loaded : 100.00% 12:03 12:03" at bounding box center [520, 534] width 771 height 18
click at [777, 536] on div "Progress Bar" at bounding box center [778, 540] width 2 height 8
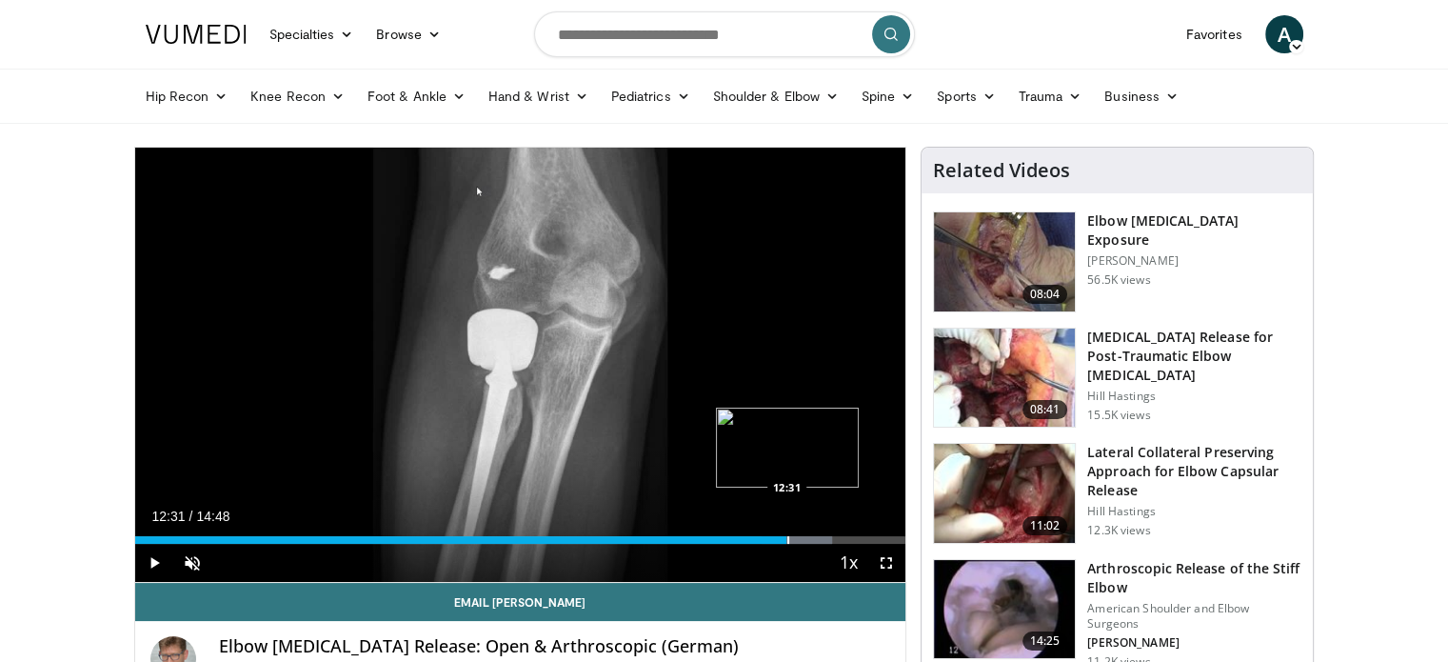
click at [787, 536] on div "Progress Bar" at bounding box center [788, 540] width 2 height 8
click at [802, 536] on div "Progress Bar" at bounding box center [803, 540] width 2 height 8
click at [817, 536] on div "Progress Bar" at bounding box center [818, 540] width 2 height 8
click at [824, 534] on div "Loaded : 98.27% 13:31 13:15" at bounding box center [520, 534] width 771 height 18
click at [801, 536] on div "Loaded : 98.27% 13:16 12:49" at bounding box center [520, 540] width 771 height 8
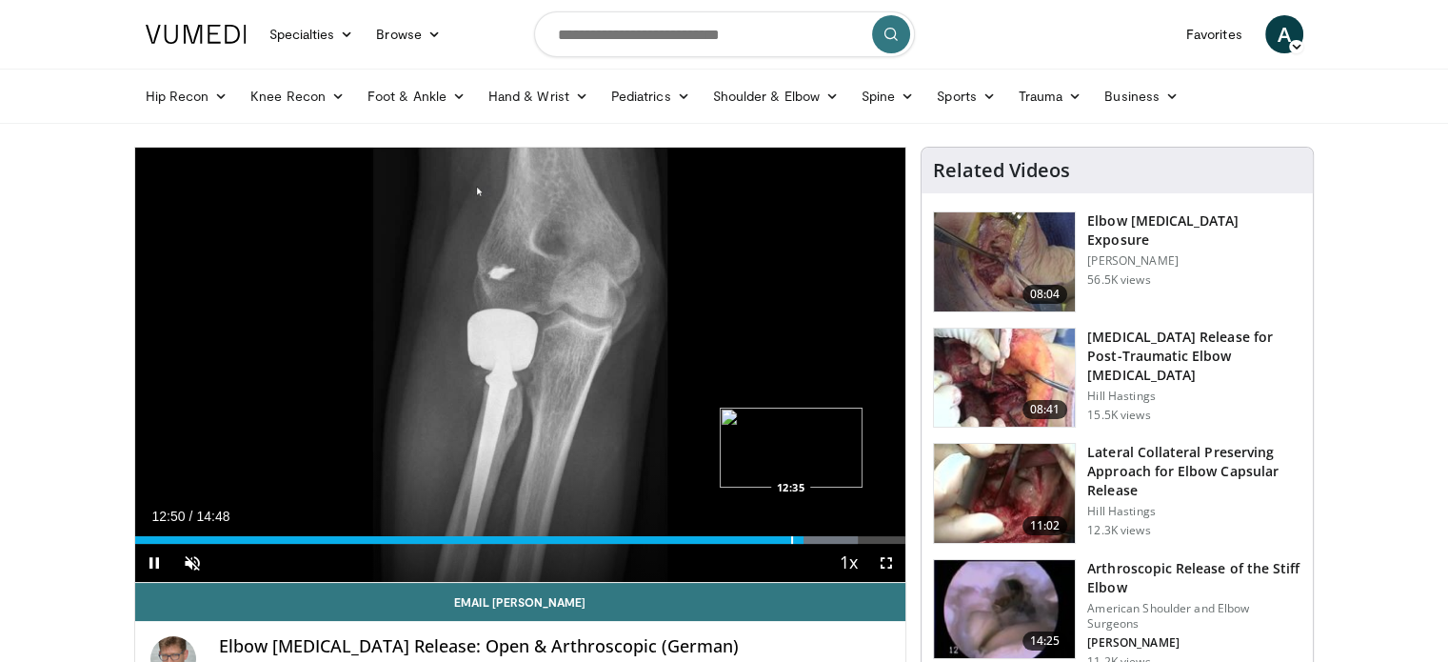
click at [792, 537] on div "Progress Bar" at bounding box center [792, 540] width 2 height 8
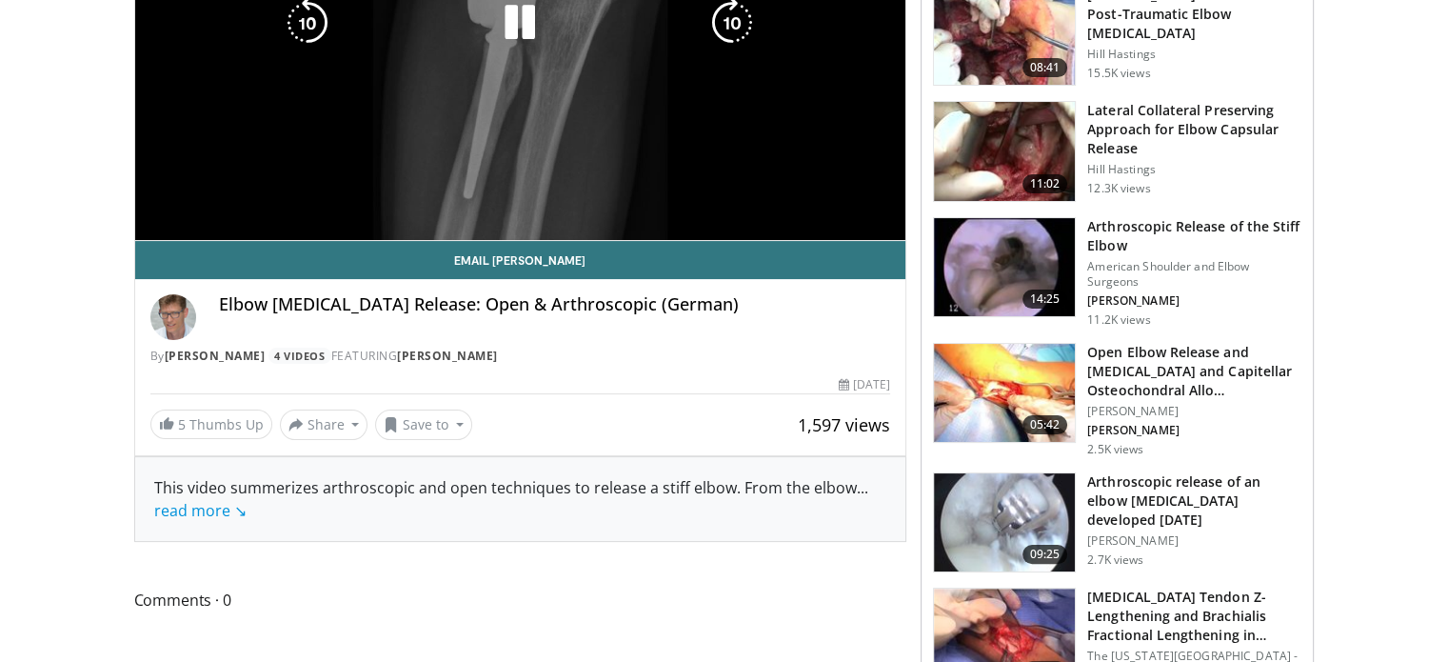
scroll to position [343, 0]
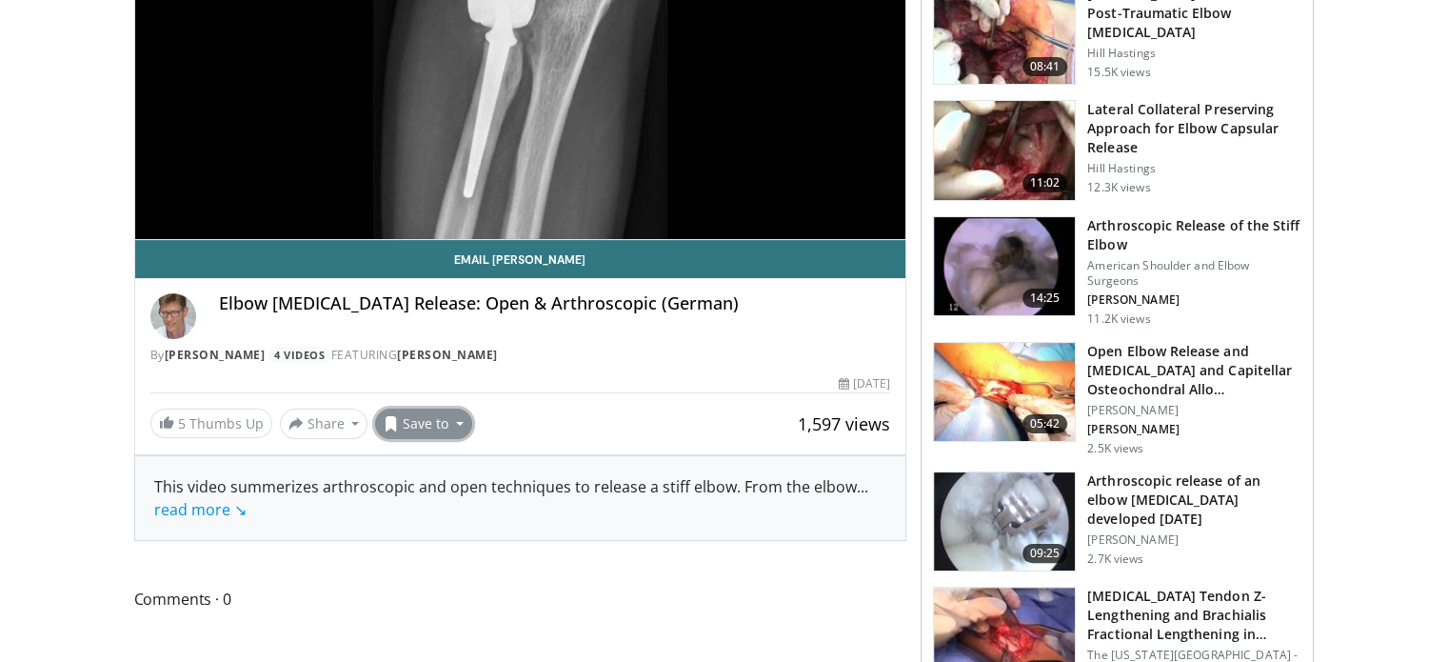
click at [430, 428] on button "Save to" at bounding box center [423, 423] width 97 height 30
click at [461, 456] on span "Add to Favorites" at bounding box center [457, 463] width 117 height 21
